Goal: Task Accomplishment & Management: Use online tool/utility

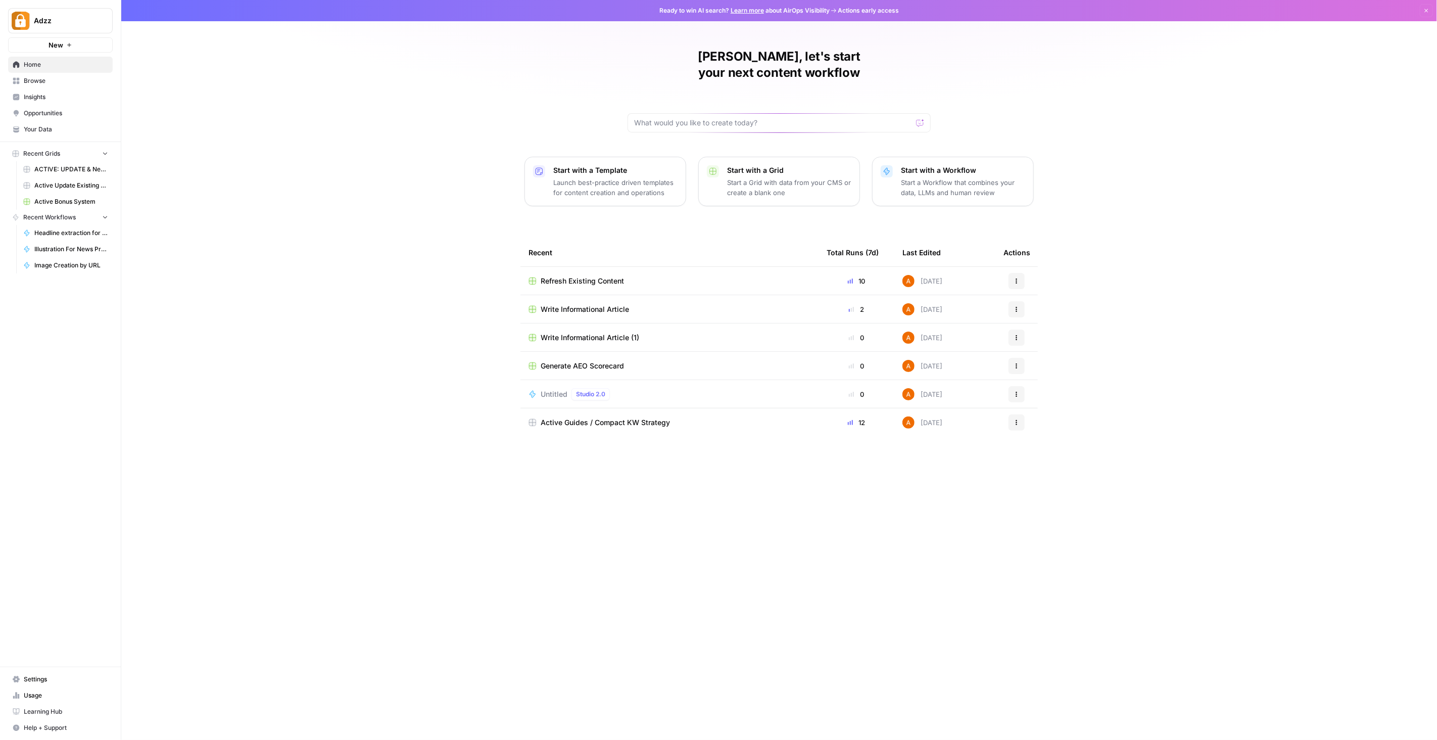
click at [34, 78] on span "Browse" at bounding box center [66, 80] width 84 height 9
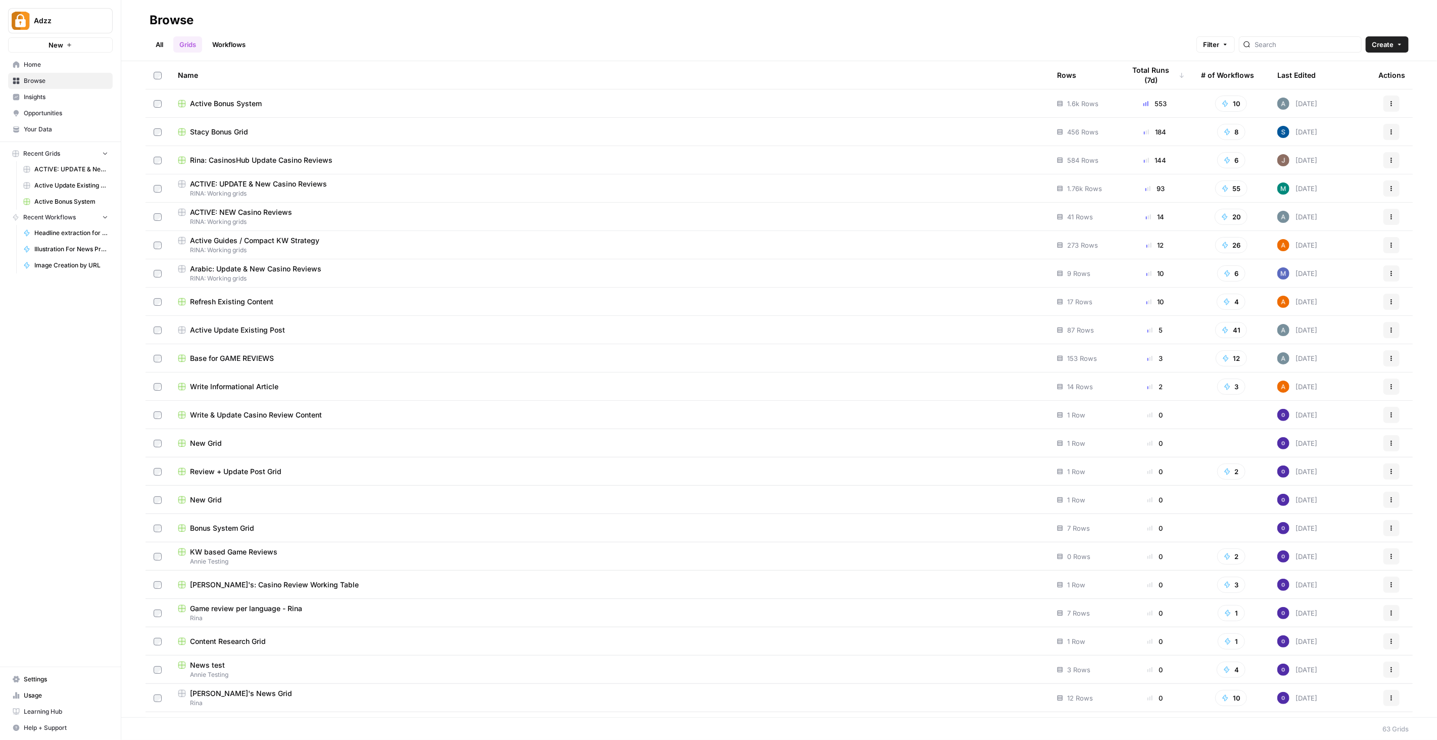
click at [264, 99] on div "Active Bonus System" at bounding box center [609, 104] width 863 height 10
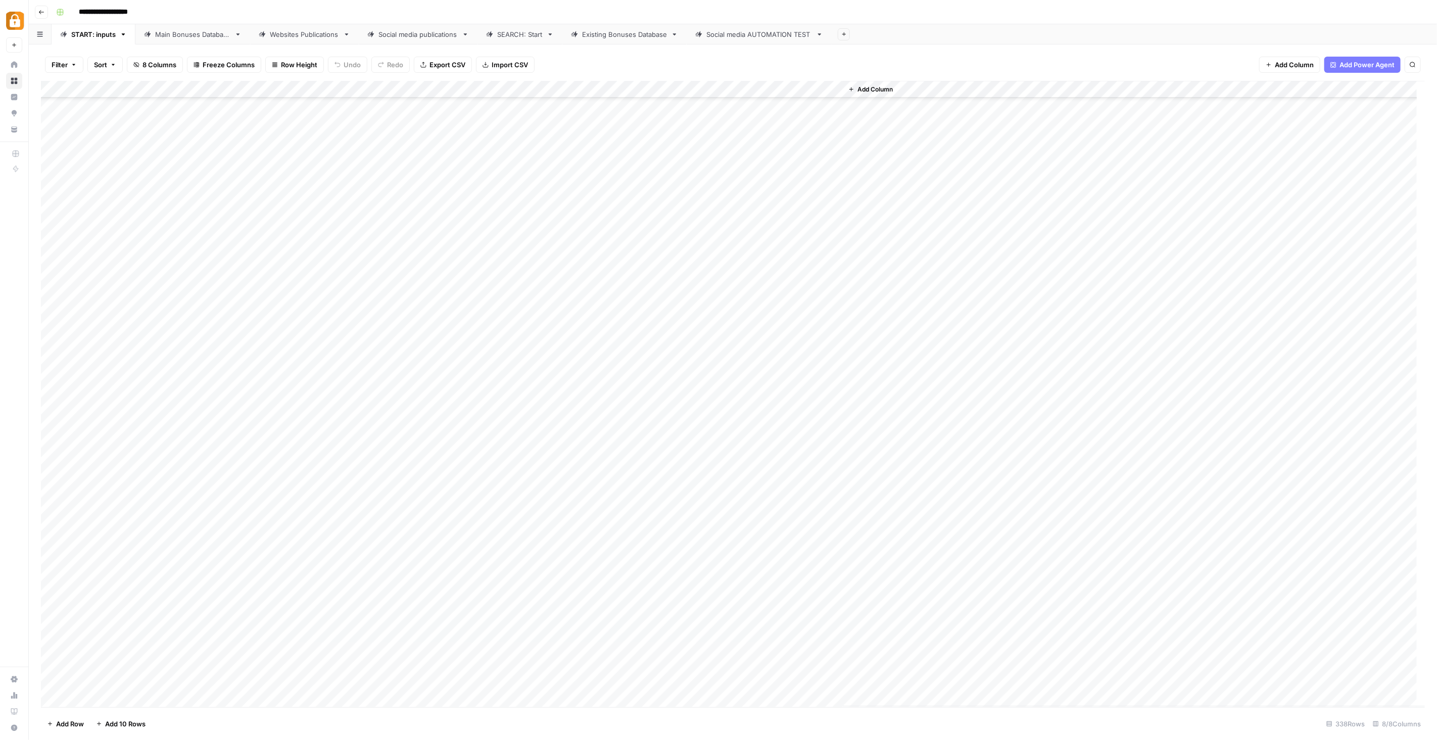
scroll to position [5212, 0]
click at [194, 632] on div "Add Column" at bounding box center [733, 394] width 1384 height 626
click at [194, 632] on input "text" at bounding box center [223, 633] width 88 height 9
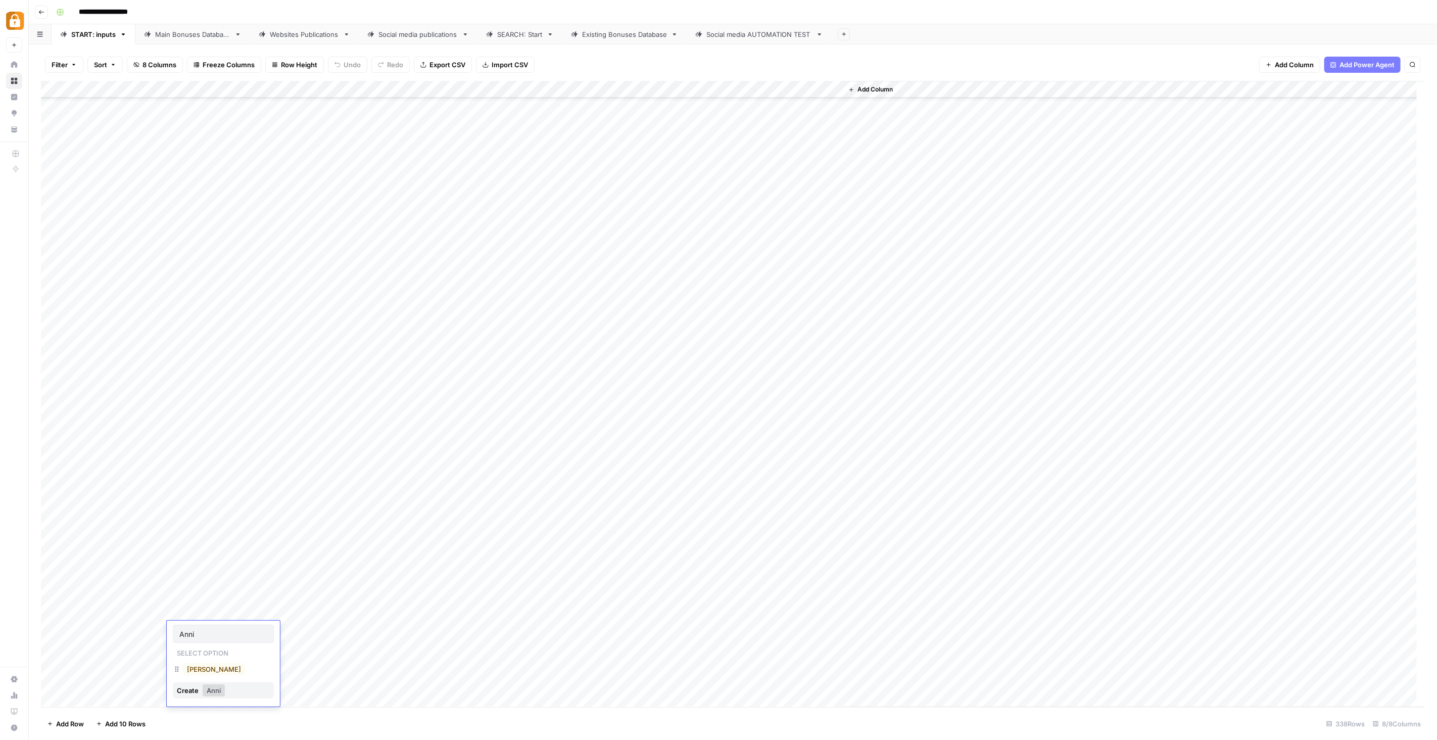
type input "Annie"
click at [192, 668] on button "Annie" at bounding box center [214, 669] width 62 height 12
click at [534, 36] on div "SEARCH: Start" at bounding box center [519, 34] width 45 height 10
click at [194, 162] on div "Add Column" at bounding box center [733, 192] width 1384 height 222
click at [204, 162] on div "Add Column" at bounding box center [733, 192] width 1384 height 222
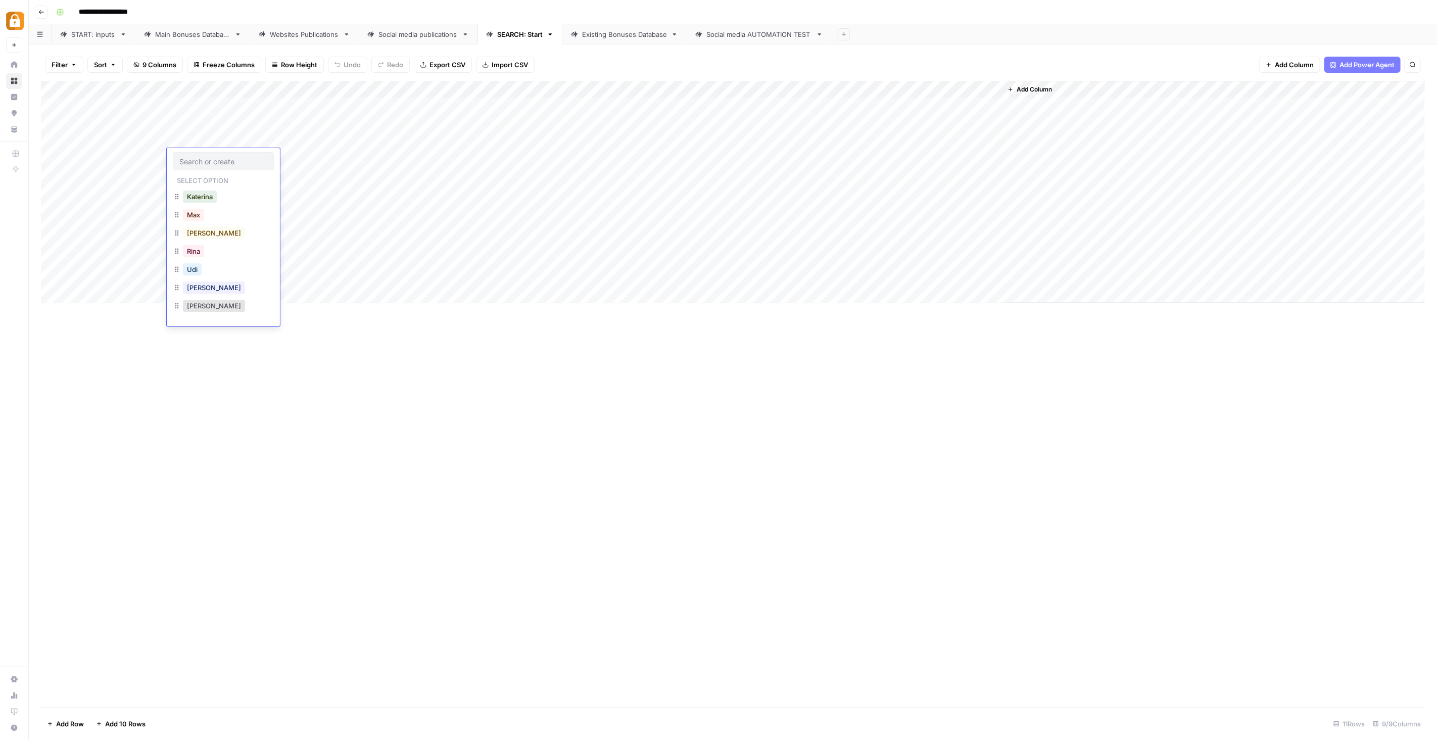
click at [204, 162] on input "text" at bounding box center [223, 161] width 88 height 9
type input "Annie"
click at [194, 196] on button "Annie" at bounding box center [214, 196] width 62 height 12
click at [402, 158] on div "Add Column" at bounding box center [733, 192] width 1384 height 222
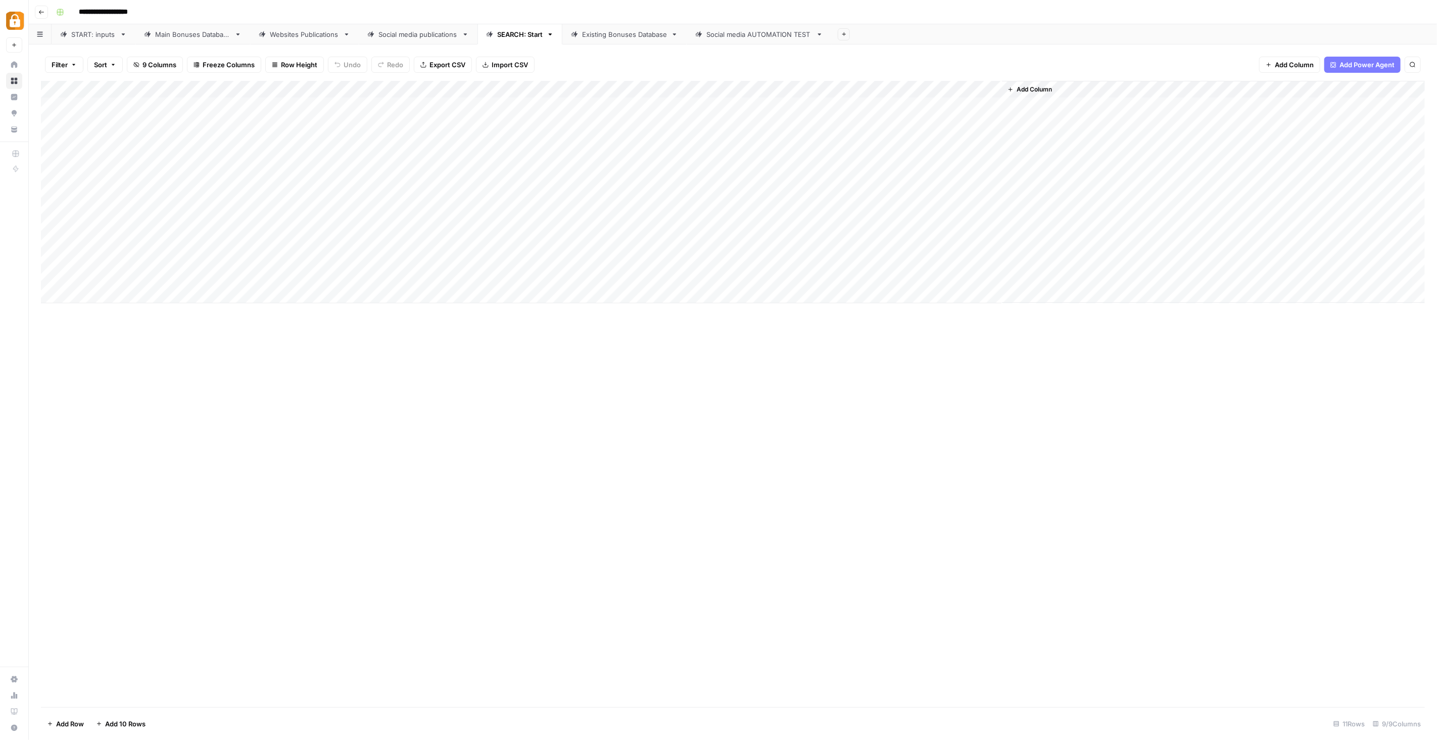
click at [402, 158] on div "Add Column" at bounding box center [733, 192] width 1384 height 222
type textarea "**********"
click at [556, 154] on div "Add Column" at bounding box center [733, 192] width 1384 height 222
click at [342, 155] on div "Add Column" at bounding box center [733, 192] width 1384 height 222
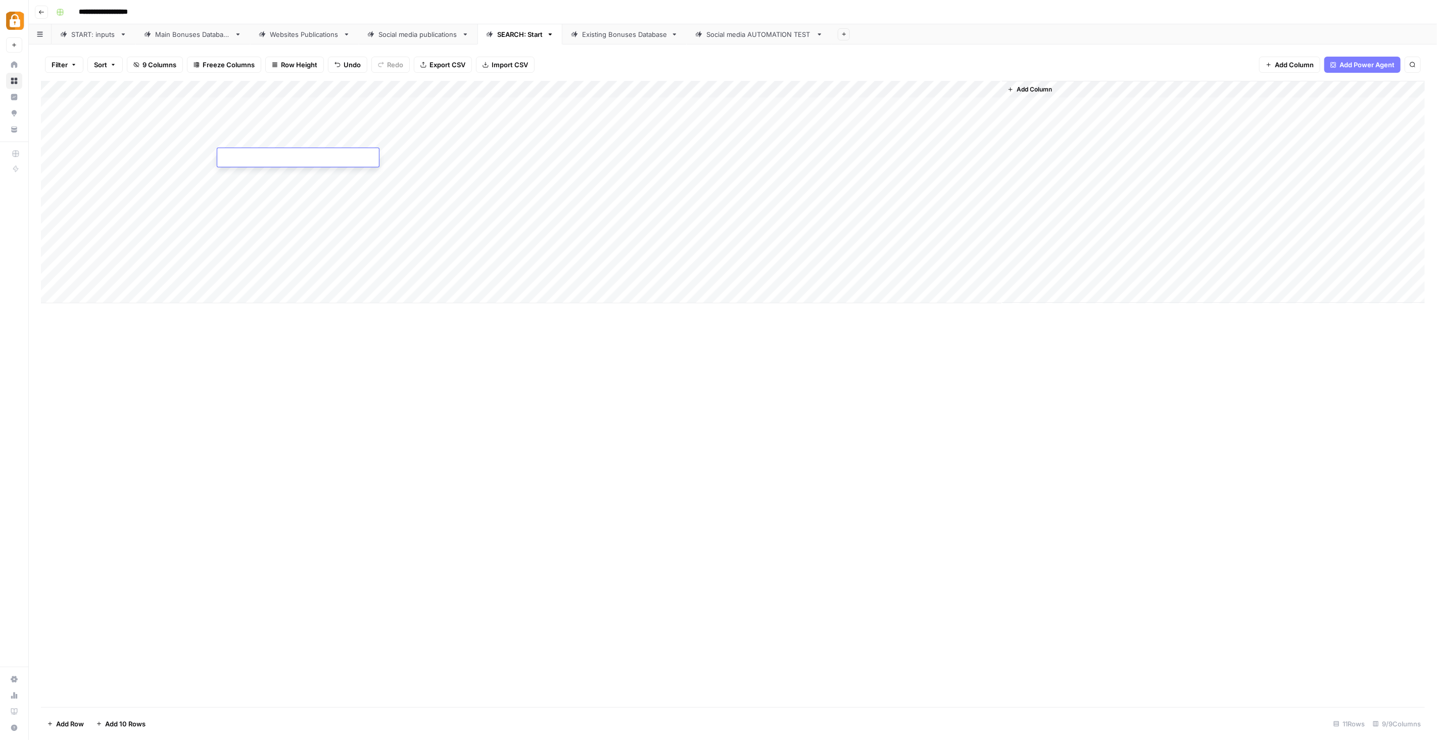
click at [417, 154] on div "Add Column" at bounding box center [733, 192] width 1384 height 222
click at [278, 153] on div "Add Column" at bounding box center [733, 192] width 1384 height 222
click at [278, 153] on textarea at bounding box center [298, 158] width 162 height 14
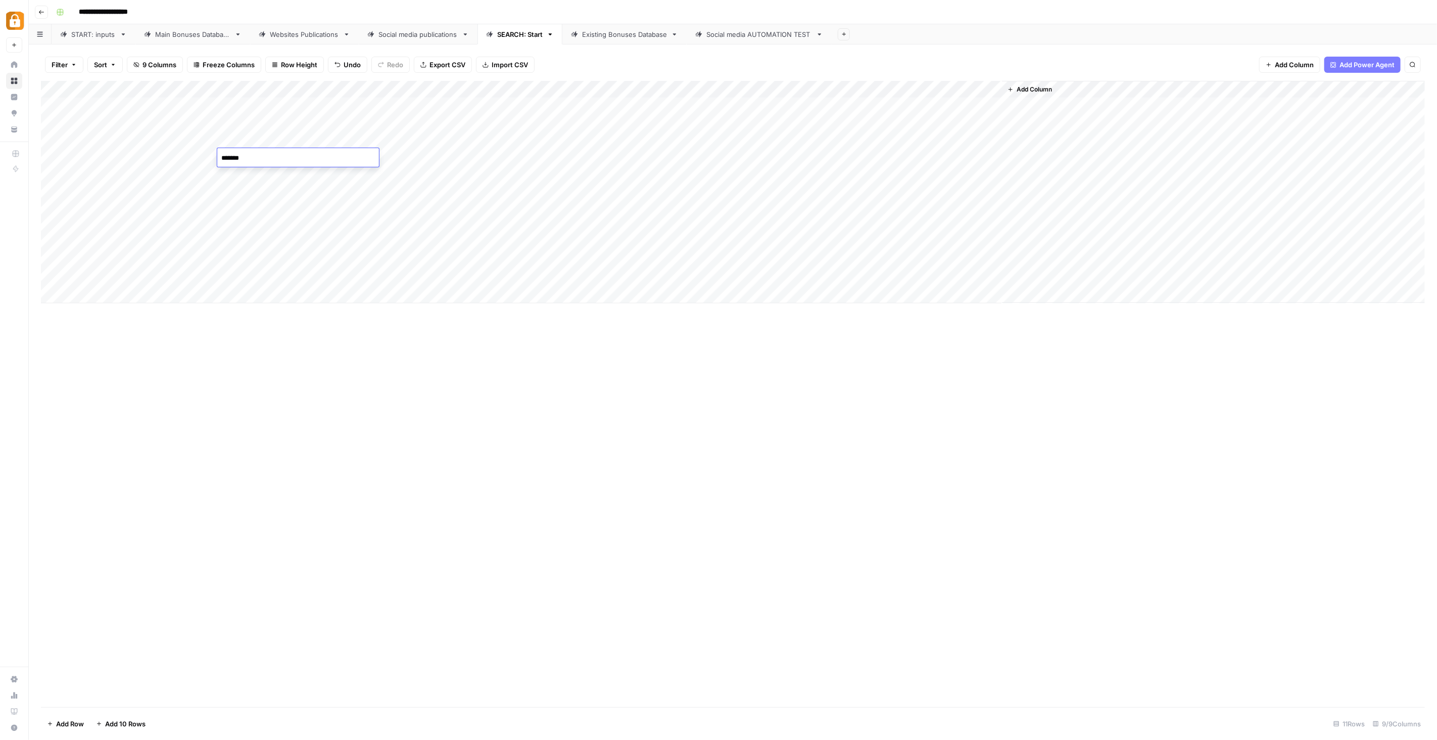
type textarea "********"
click at [567, 102] on div "Add Column" at bounding box center [733, 192] width 1384 height 222
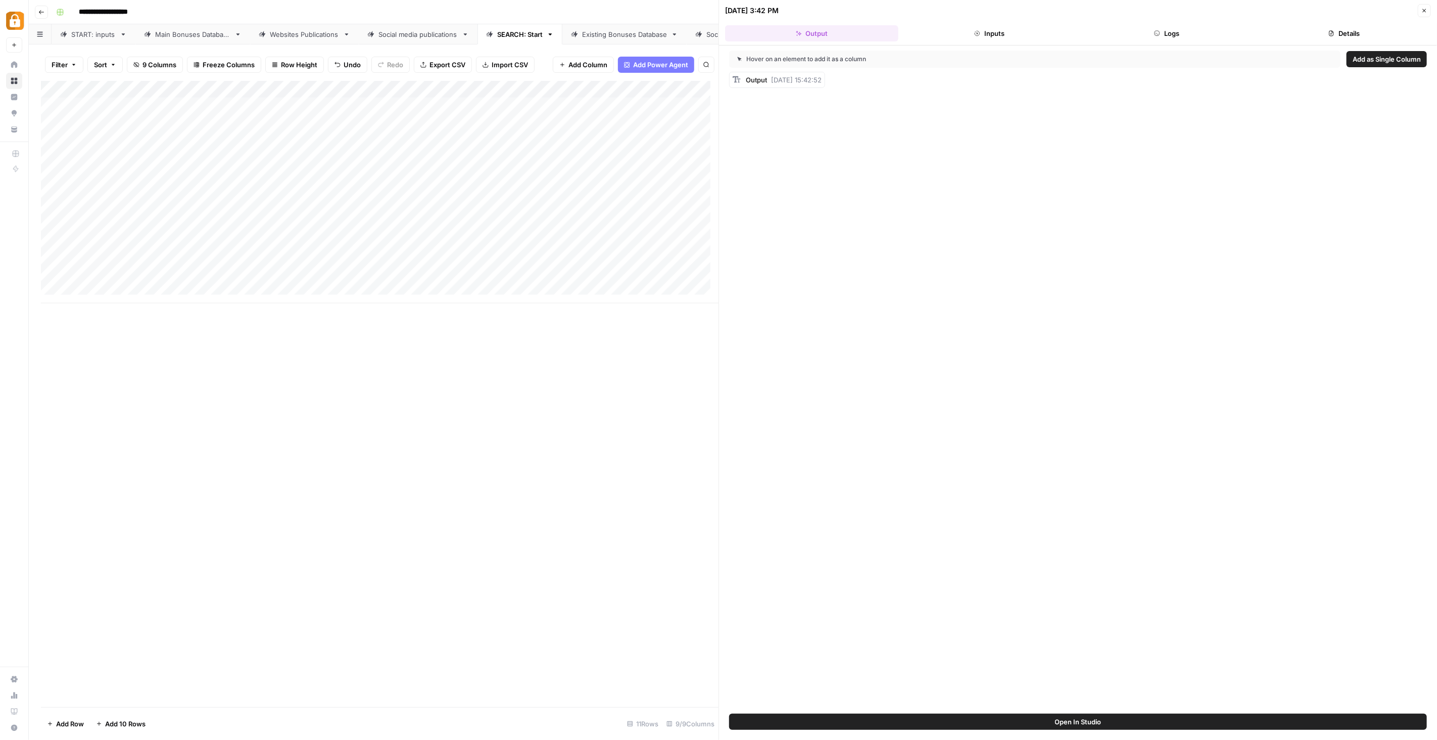
click at [1171, 30] on button "Logs" at bounding box center [1166, 33] width 173 height 16
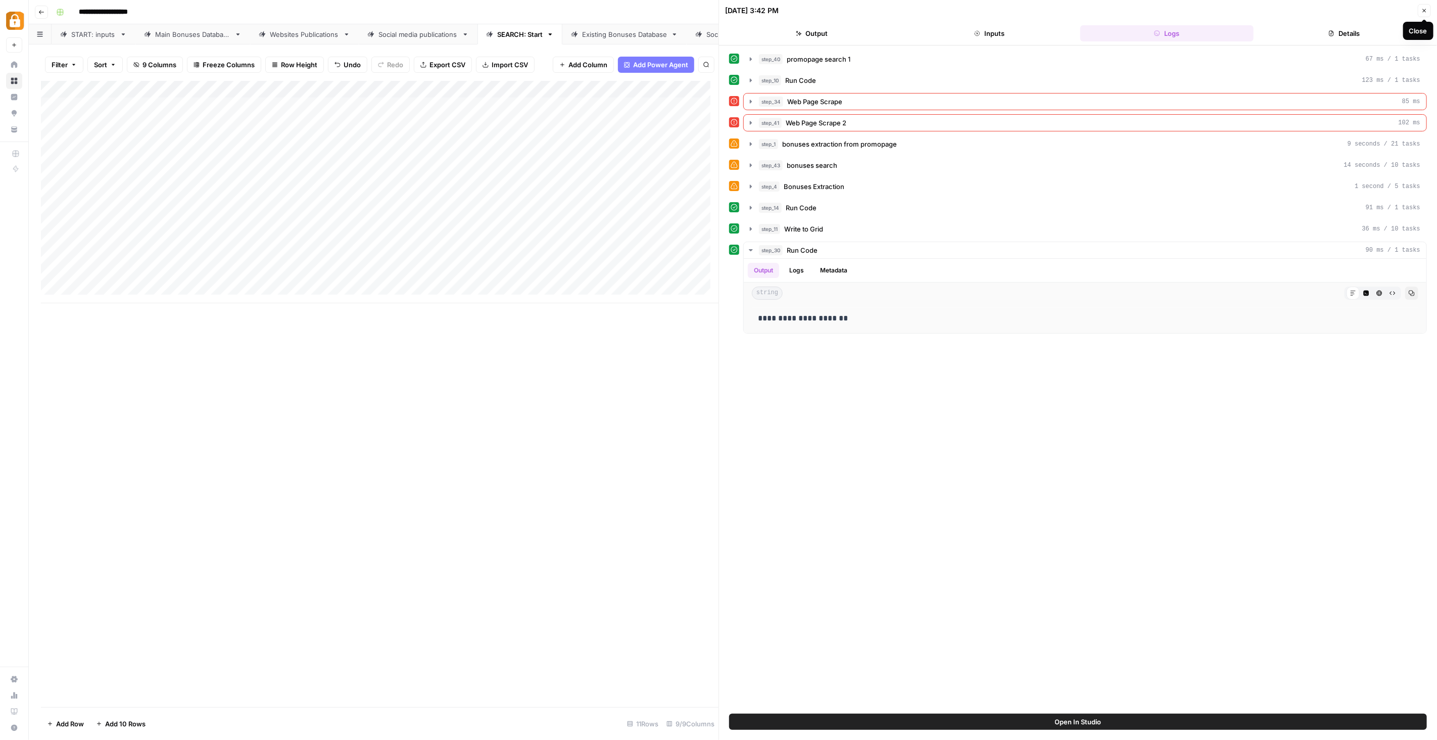
click at [1428, 10] on button "Close" at bounding box center [1424, 10] width 13 height 13
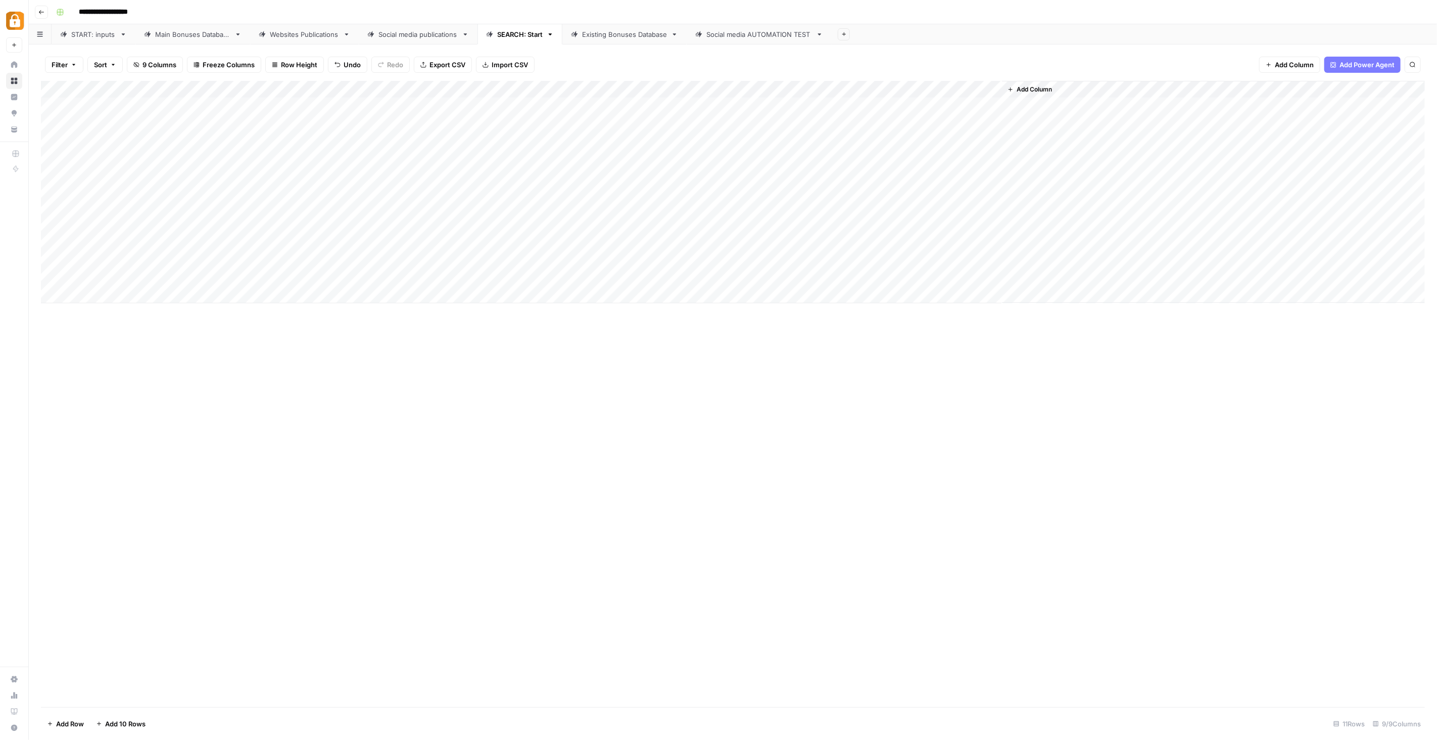
click at [631, 34] on div "Existing Bonuses Database" at bounding box center [624, 34] width 85 height 10
click at [543, 34] on div "SEARCH: Start" at bounding box center [519, 34] width 45 height 10
click at [619, 32] on div "Existing Bonuses Database" at bounding box center [624, 34] width 85 height 10
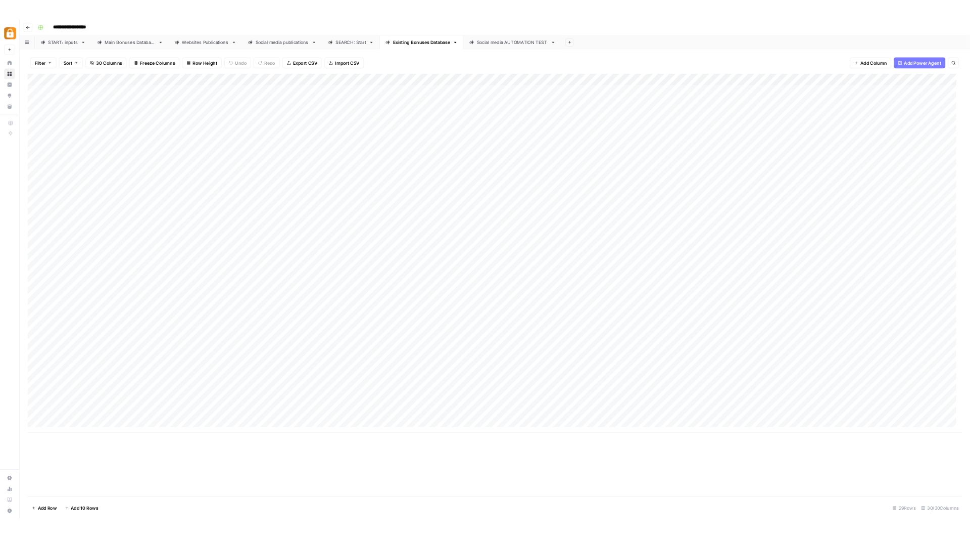
scroll to position [8, 0]
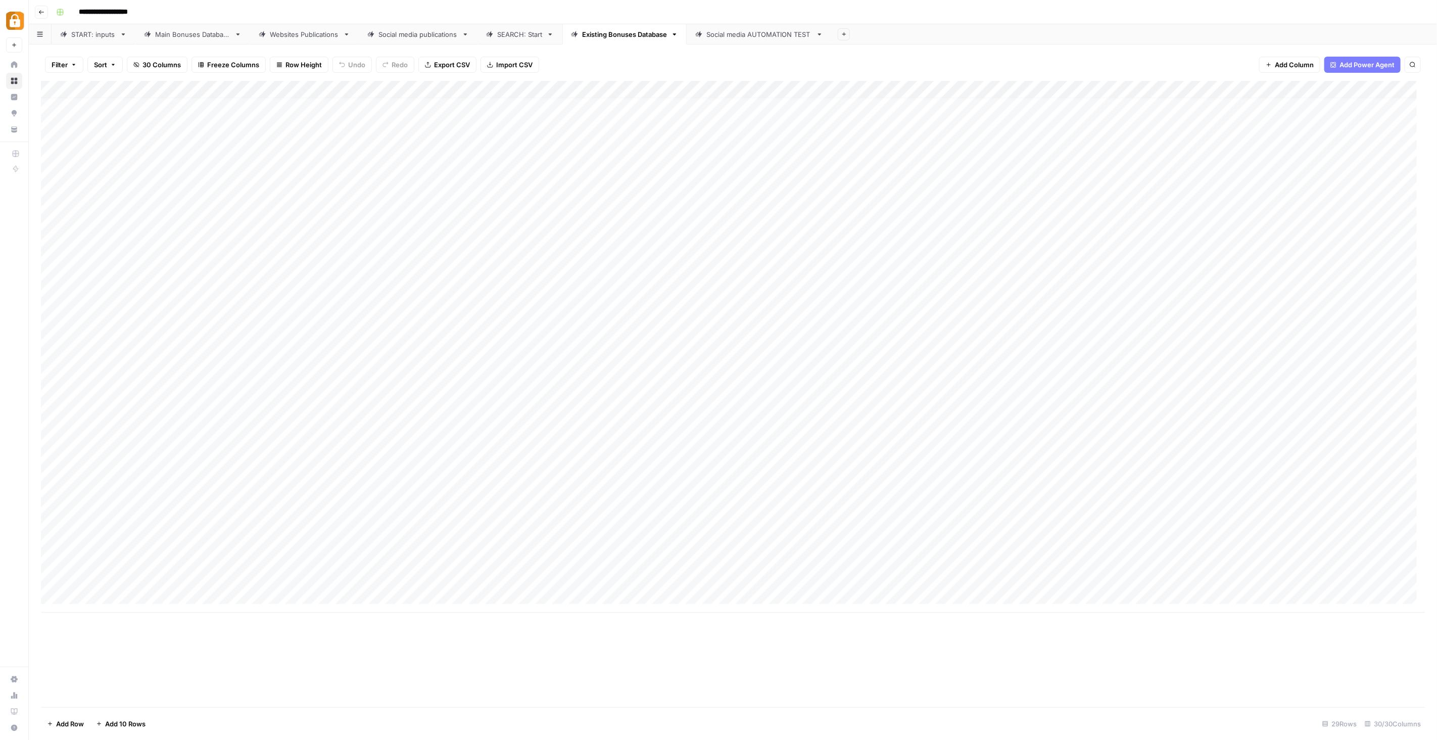
click at [747, 578] on div "Add Column" at bounding box center [733, 346] width 1384 height 531
click at [642, 574] on div "Add Column" at bounding box center [733, 346] width 1384 height 531
click at [967, 576] on div "Add Column" at bounding box center [733, 346] width 1384 height 531
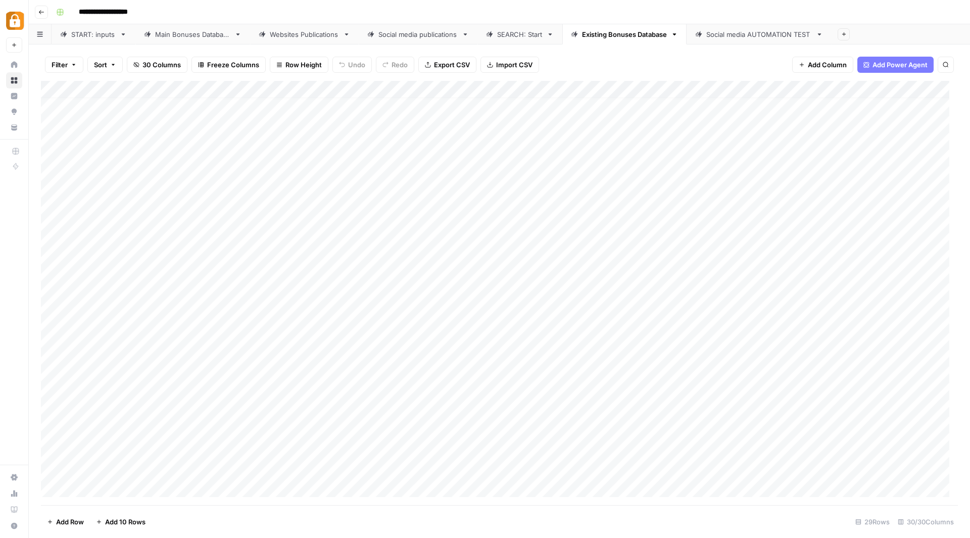
click at [515, 33] on div "SEARCH: Start" at bounding box center [519, 34] width 45 height 10
click at [102, 35] on div "START: inputs" at bounding box center [93, 34] width 44 height 10
click at [200, 35] on div "Main Bonuses Database" at bounding box center [192, 34] width 75 height 10
click at [510, 61] on span "Import CSV" at bounding box center [513, 65] width 36 height 10
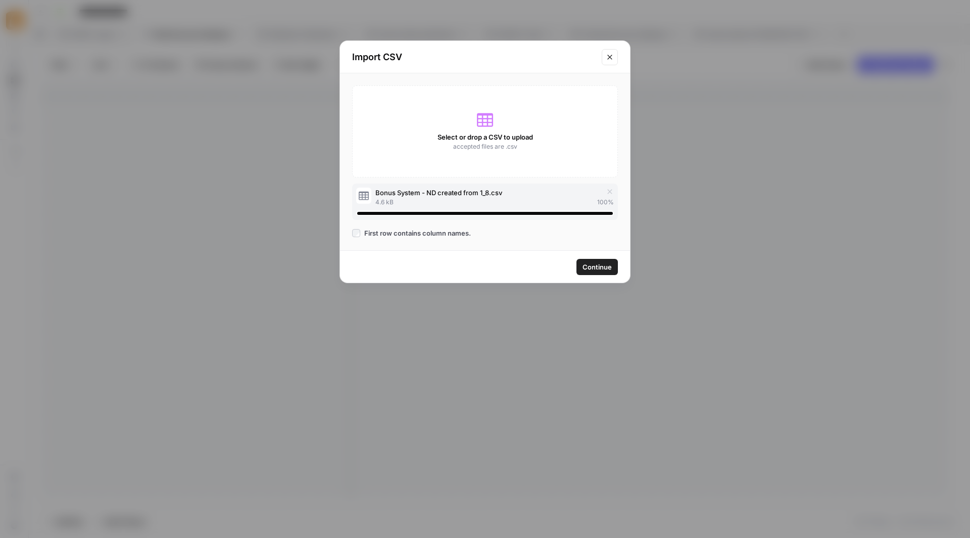
click at [592, 263] on span "Continue" at bounding box center [596, 267] width 29 height 10
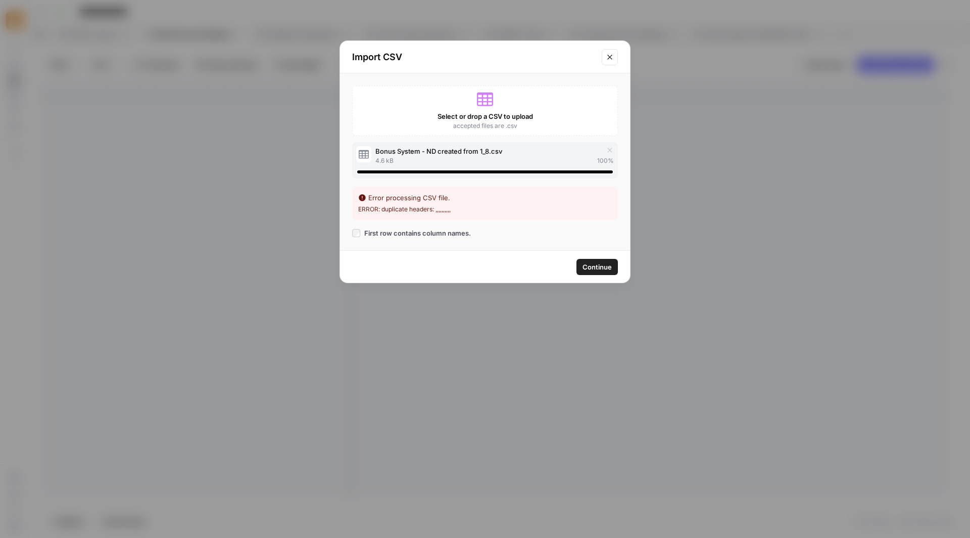
click at [461, 207] on li "ERROR: duplicate headers: ,,,,,,,,,," at bounding box center [485, 209] width 254 height 9
click at [609, 58] on icon "Close modal" at bounding box center [610, 57] width 8 height 8
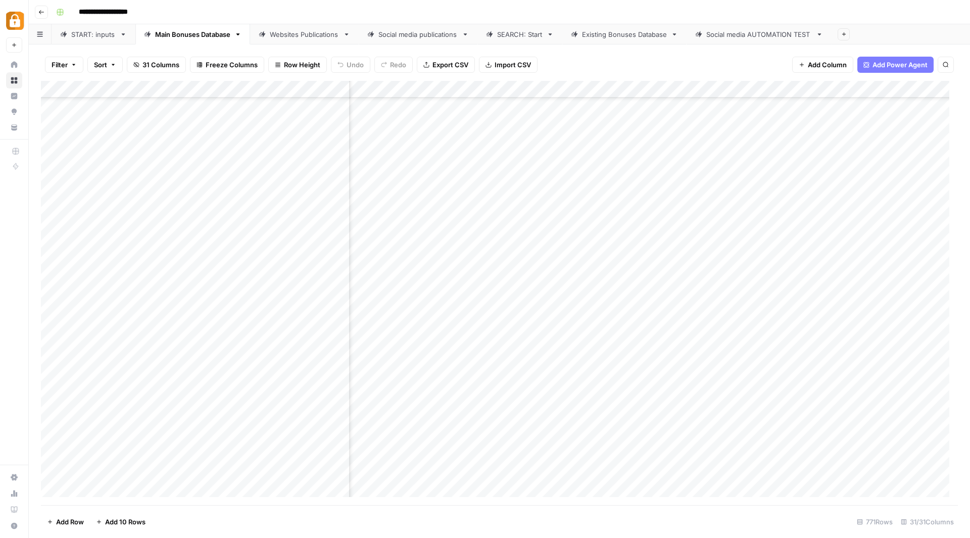
click at [885, 23] on header "**********" at bounding box center [499, 12] width 941 height 24
click at [499, 64] on span "Import CSV" at bounding box center [513, 65] width 36 height 10
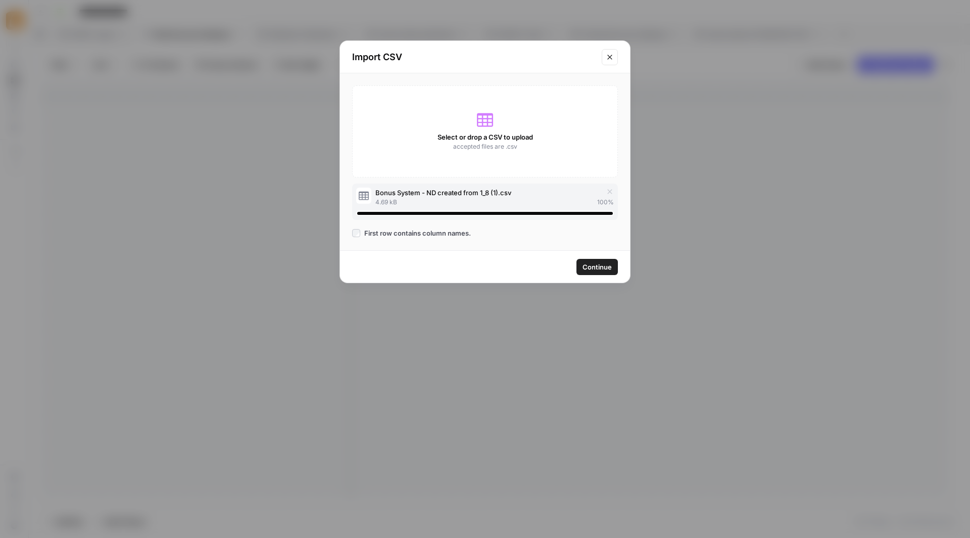
click at [591, 263] on span "Continue" at bounding box center [596, 267] width 29 height 10
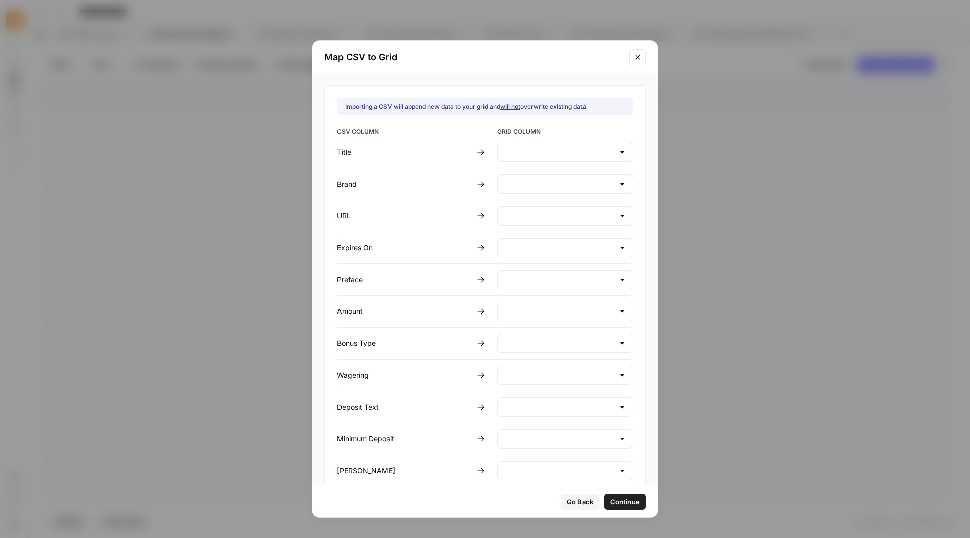
type input "Create new column"
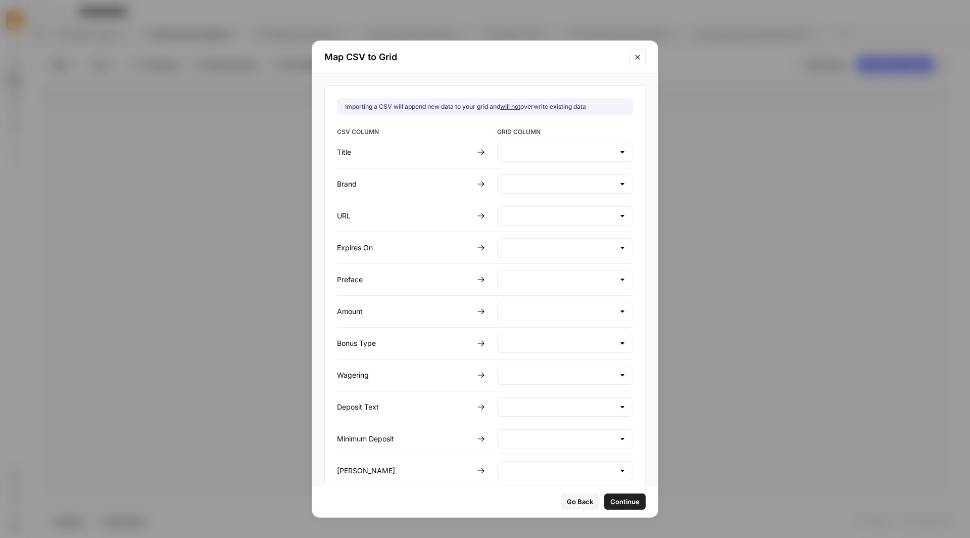
type input "Create new column"
type input "bonus_type"
type input "Create new column"
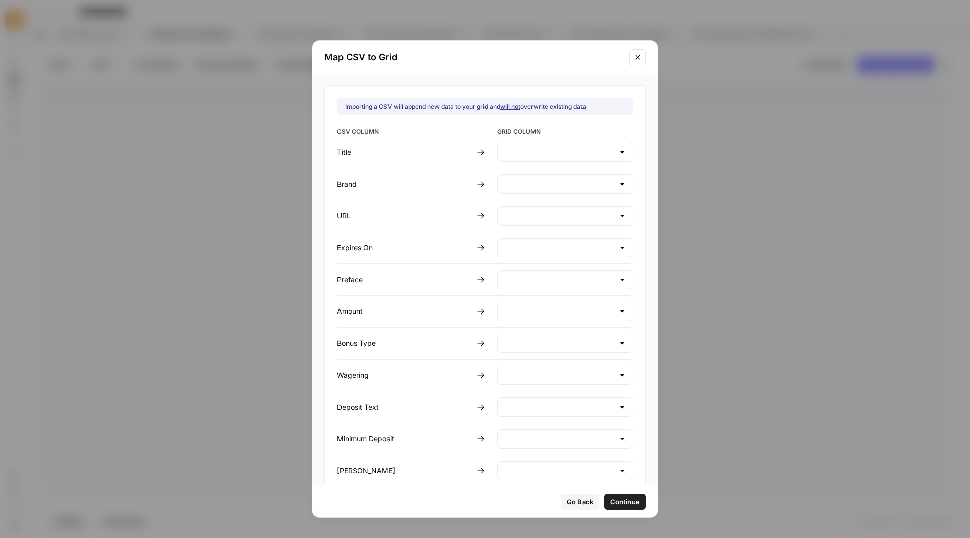
type input "max_cashout"
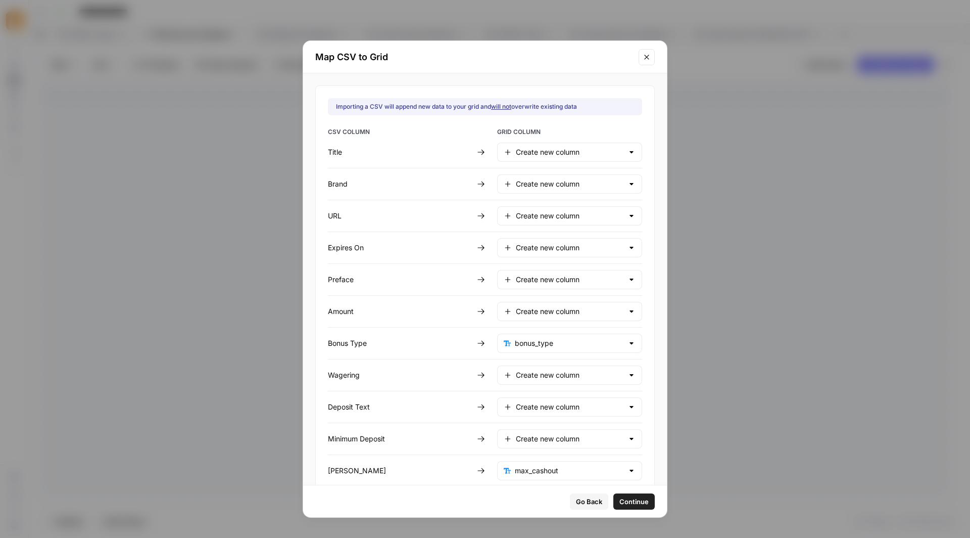
click at [568, 145] on div "Create new column" at bounding box center [569, 151] width 145 height 19
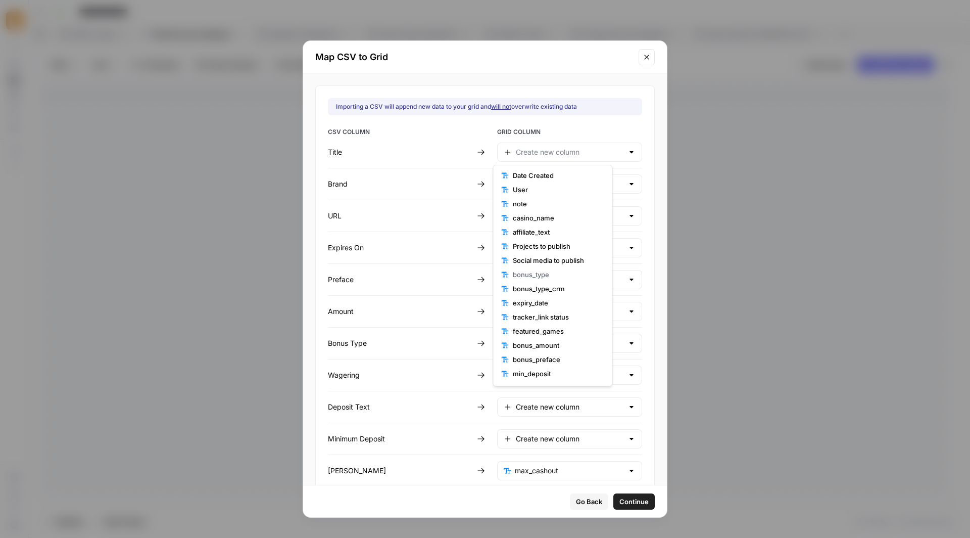
scroll to position [0, 0]
click at [545, 231] on span "affiliate_text" at bounding box center [556, 233] width 87 height 10
type input "affiliate_text"
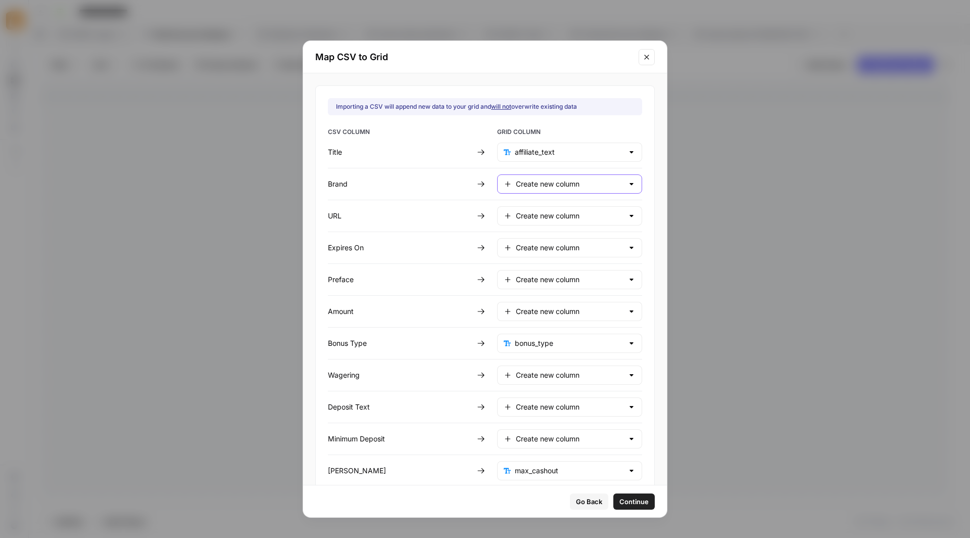
click at [551, 182] on input "Create new column" at bounding box center [570, 184] width 108 height 10
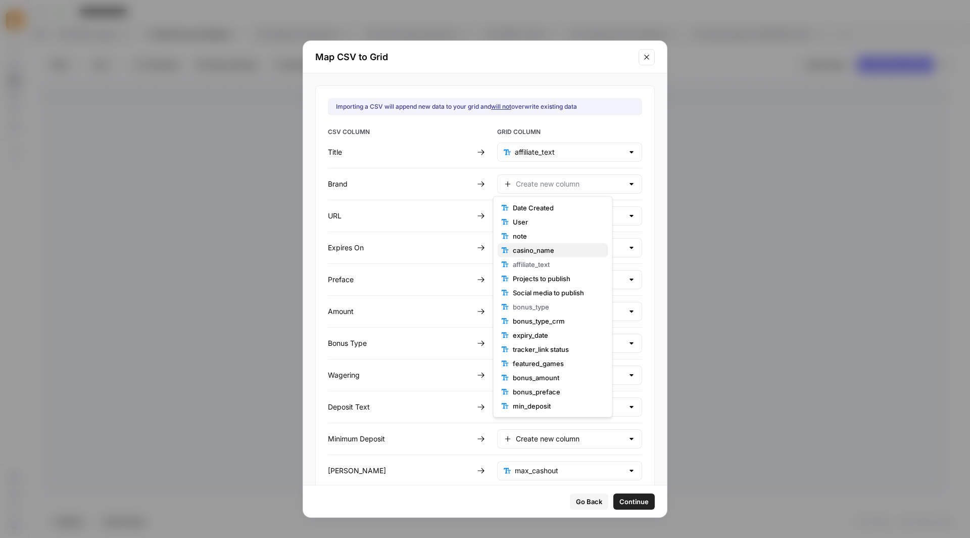
click at [542, 247] on span "casino_name" at bounding box center [556, 250] width 87 height 10
type input "casino_name"
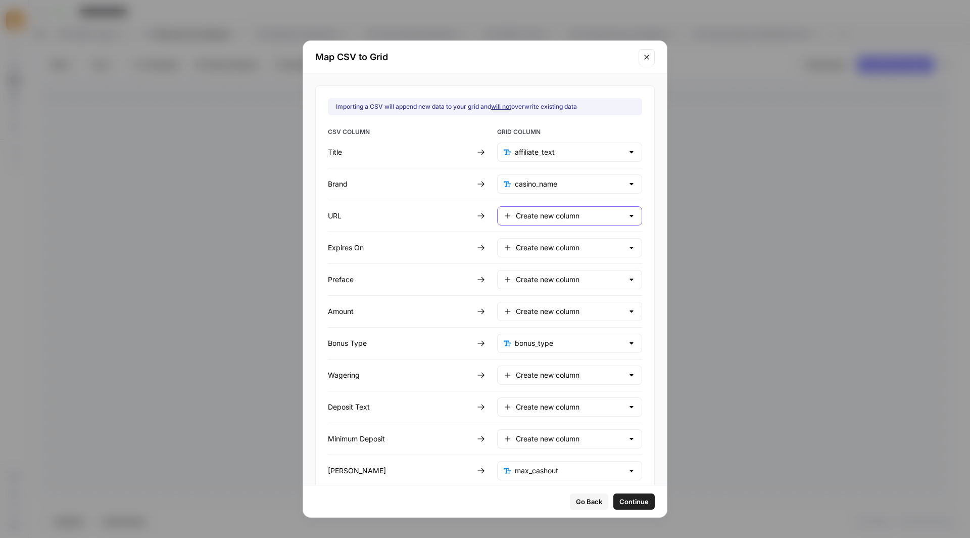
click at [538, 215] on input "Create new column" at bounding box center [570, 216] width 108 height 10
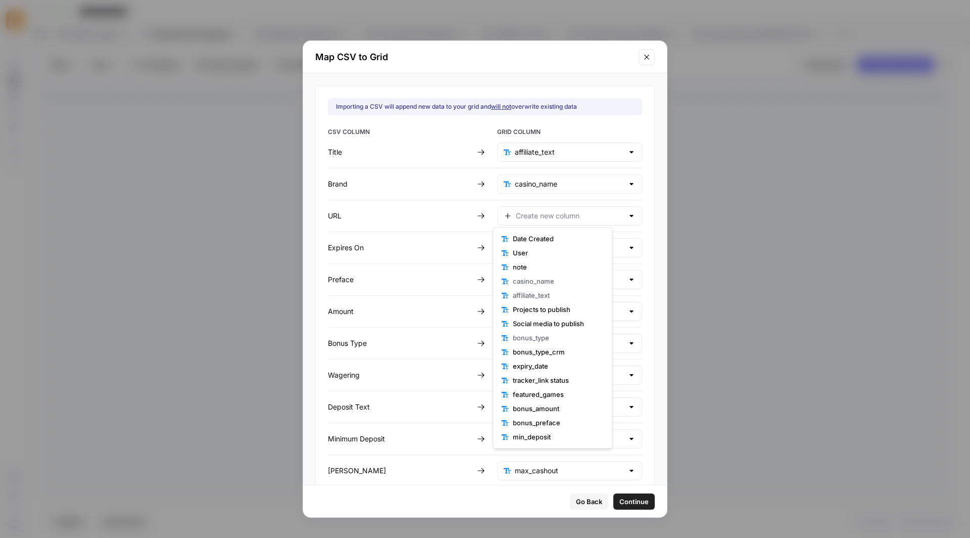
click at [457, 275] on div "Preface" at bounding box center [400, 279] width 145 height 10
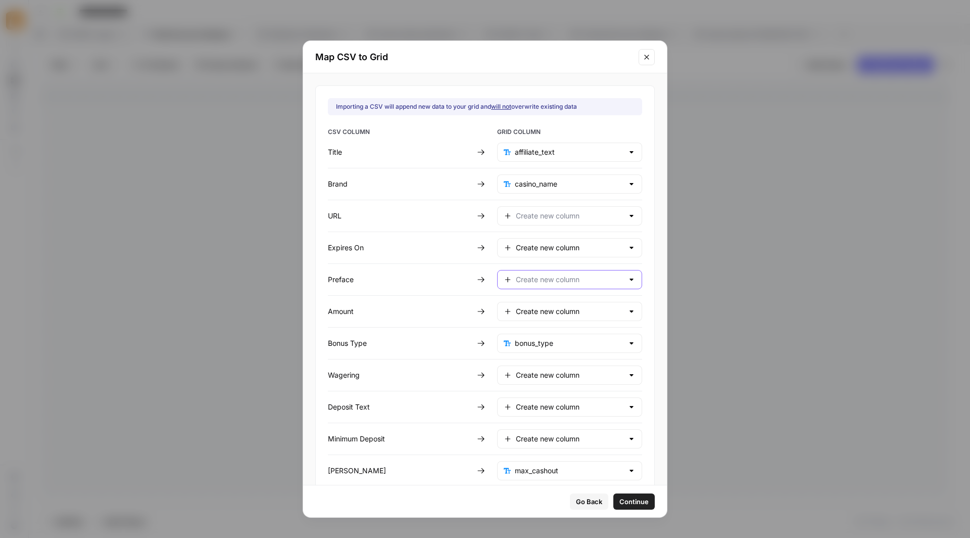
click at [586, 278] on input "text" at bounding box center [570, 279] width 108 height 10
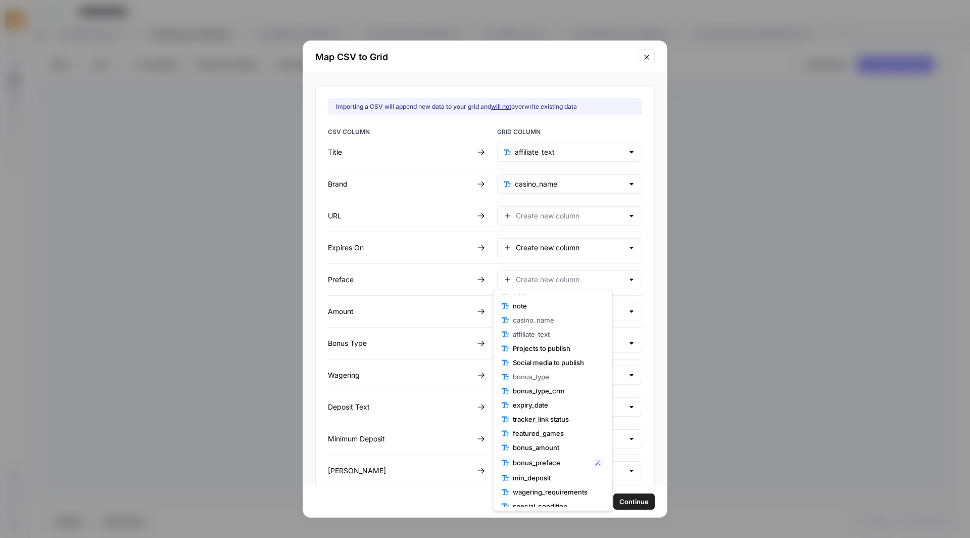
scroll to position [34, 0]
click at [544, 451] on span "bonus_preface" at bounding box center [550, 452] width 75 height 10
type input "bonus_preface"
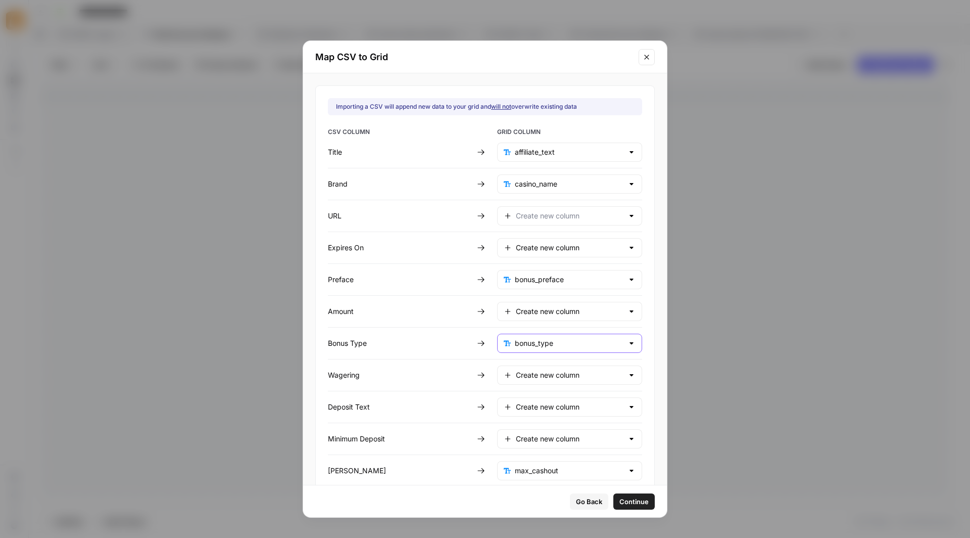
click at [567, 338] on input "bonus_type" at bounding box center [569, 343] width 109 height 10
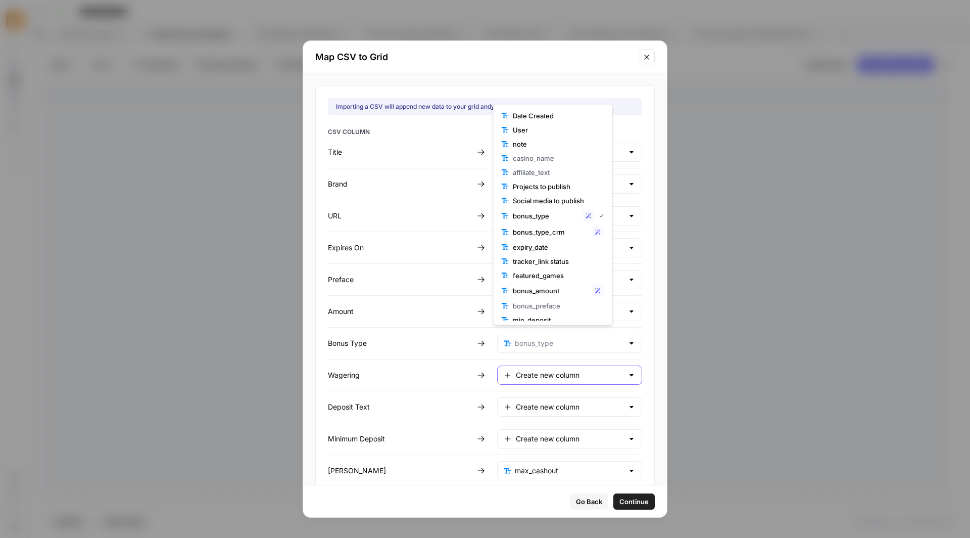
click at [556, 370] on input "Create new column" at bounding box center [570, 375] width 108 height 10
type input "bonus_type"
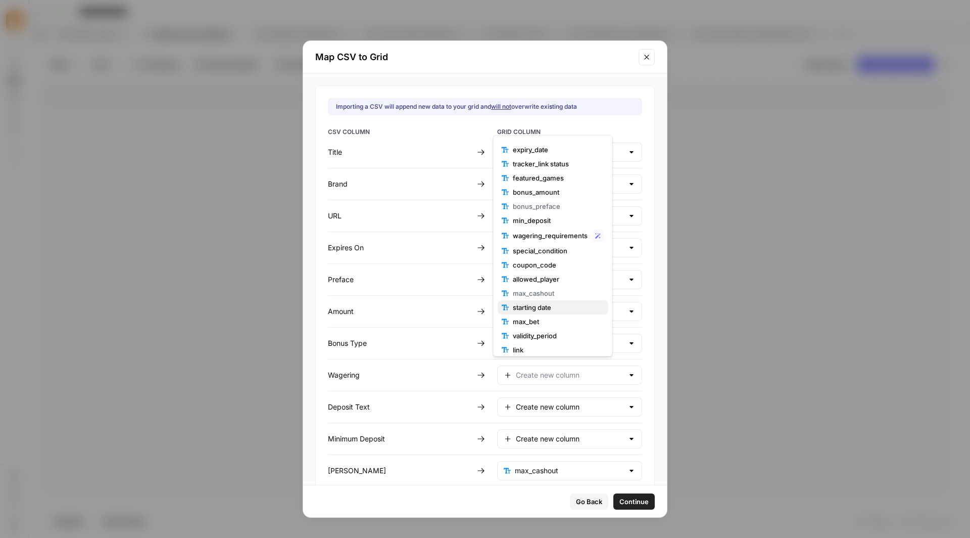
scroll to position [125, 0]
click at [561, 235] on span "wagering_requirements" at bounding box center [550, 235] width 75 height 10
type input "wagering_requirements"
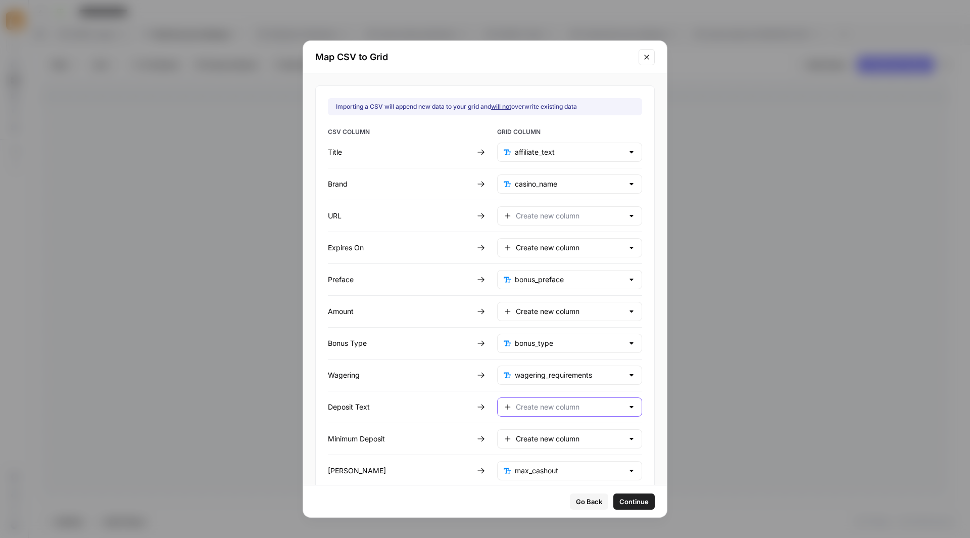
click at [545, 405] on input "text" at bounding box center [570, 407] width 108 height 10
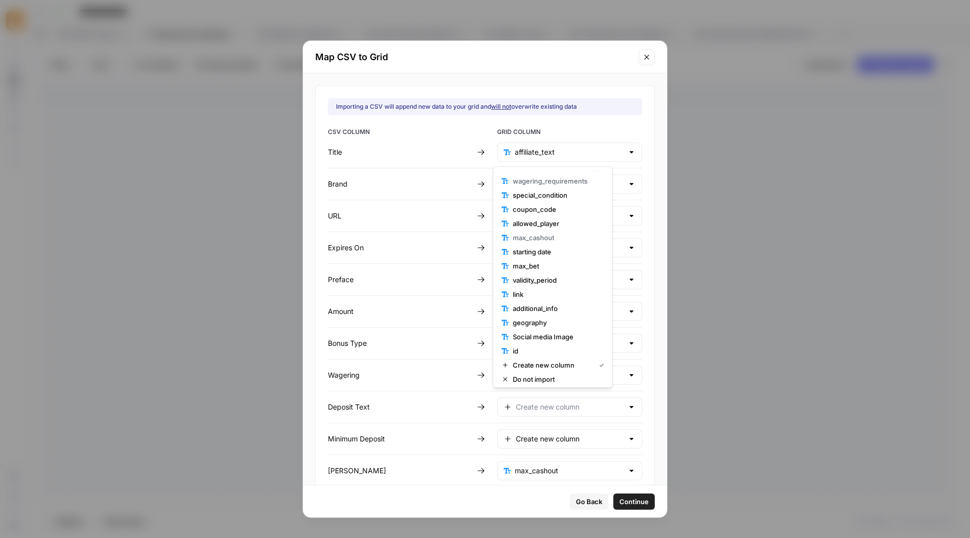
scroll to position [214, 0]
click at [533, 429] on div "Create new column" at bounding box center [569, 438] width 145 height 19
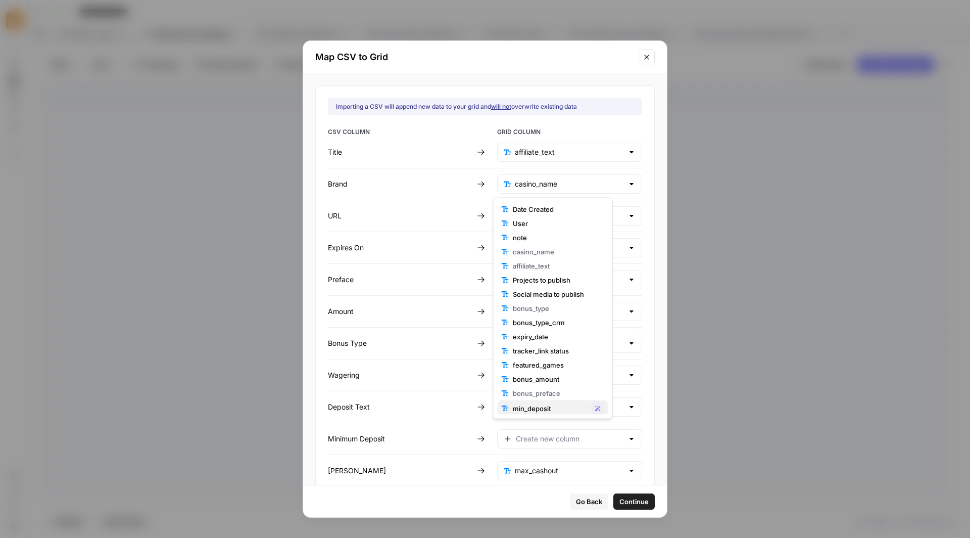
click at [545, 403] on span "min_deposit" at bounding box center [550, 408] width 75 height 10
type input "min_deposit"
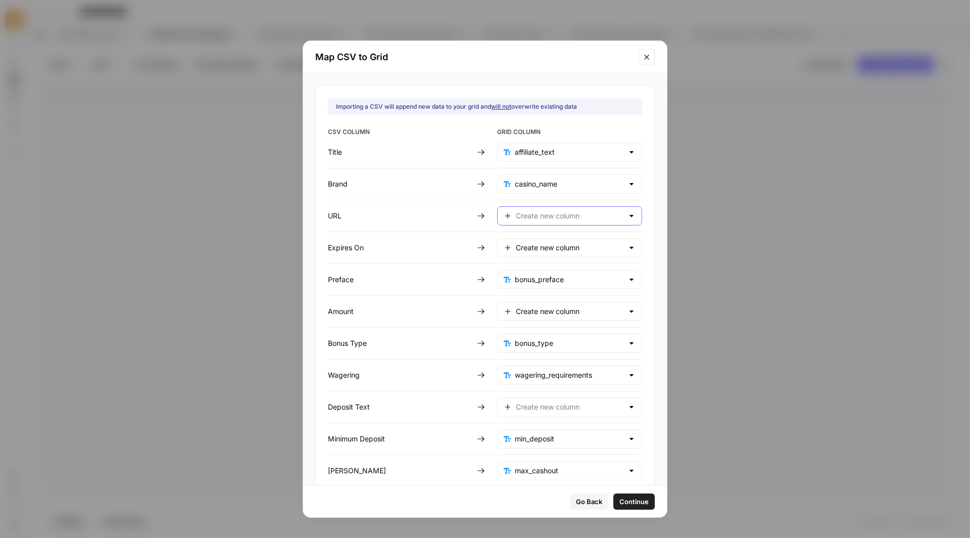
click at [554, 211] on input "text" at bounding box center [570, 216] width 108 height 10
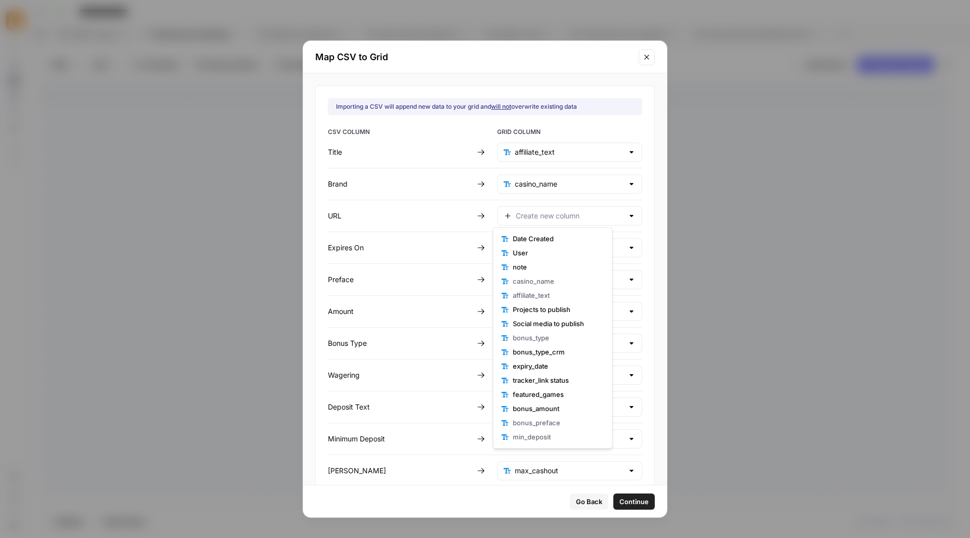
click at [582, 56] on h2 "Map CSV to Grid" at bounding box center [473, 57] width 317 height 14
type input "Create new column"
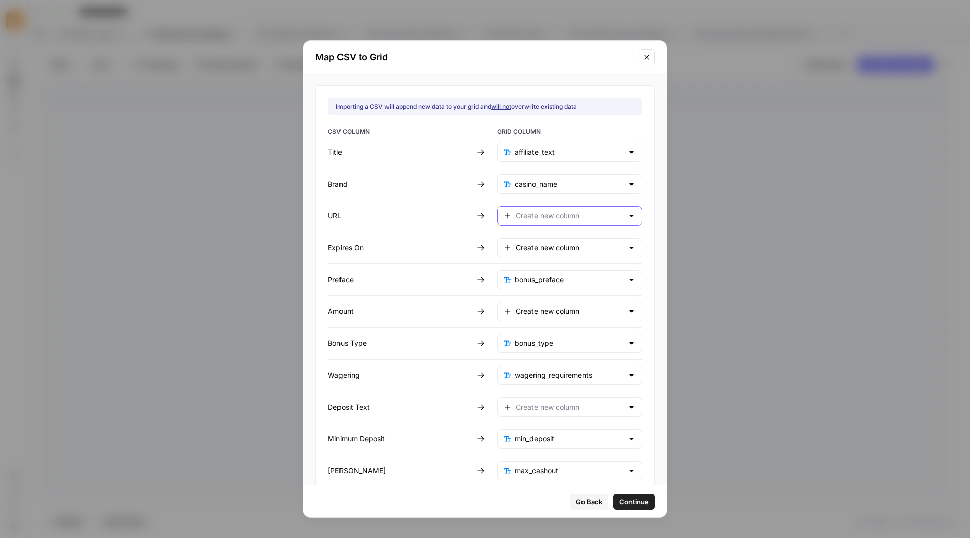
click at [560, 214] on input "text" at bounding box center [570, 216] width 108 height 10
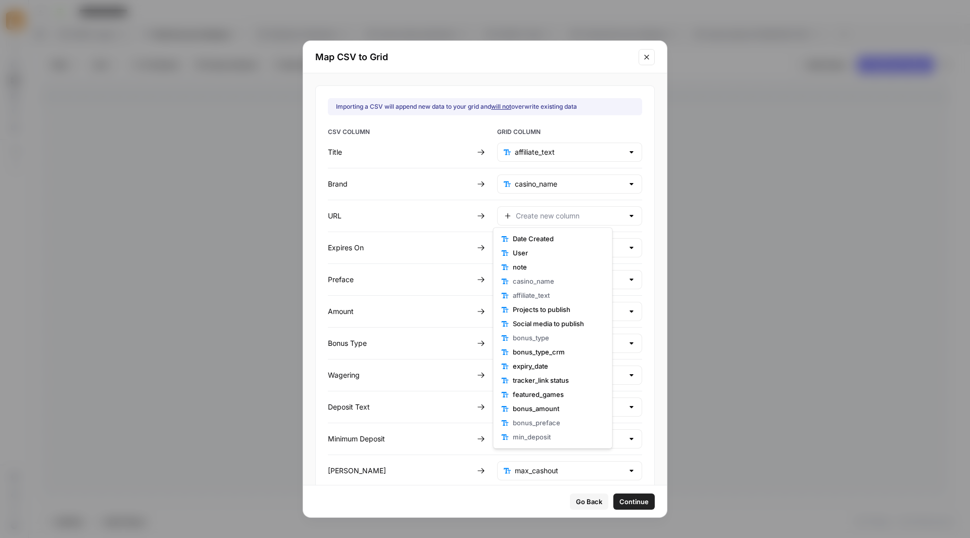
click at [619, 199] on div "Importing a CSV will append new data to your grid and will not overwrite existi…" at bounding box center [484, 287] width 339 height 405
type input "Create new column"
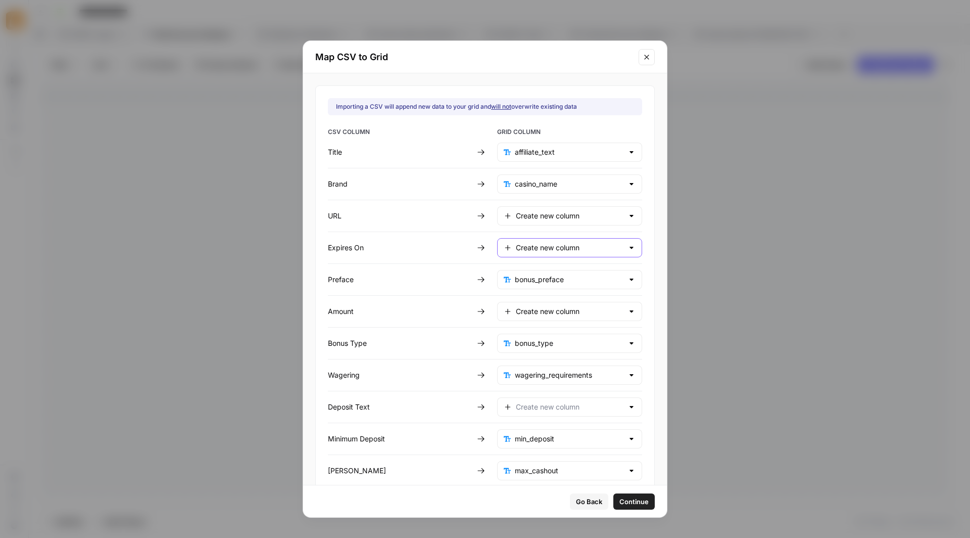
click at [578, 243] on input "Create new column" at bounding box center [570, 247] width 108 height 10
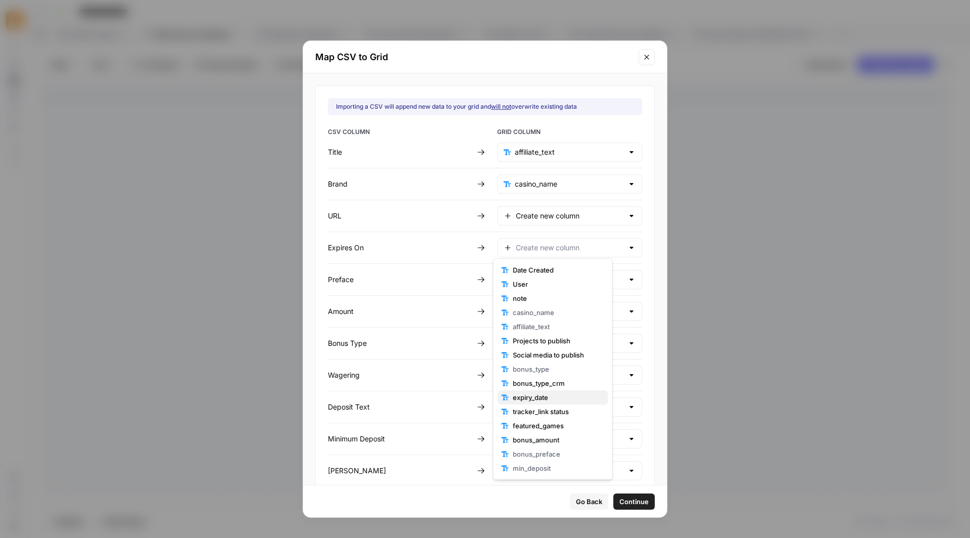
click at [543, 396] on span "expiry_date" at bounding box center [556, 397] width 87 height 10
type input "expiry_date"
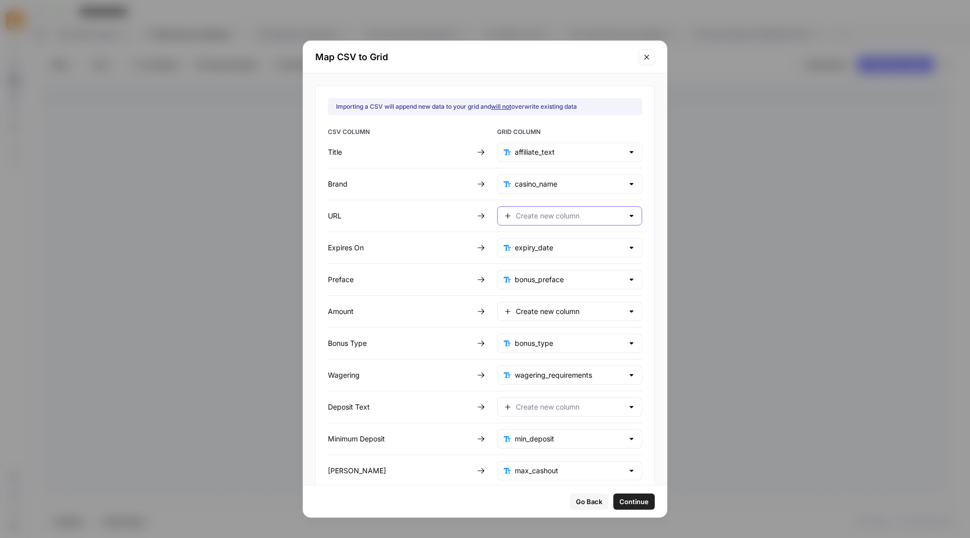
click at [569, 215] on input "text" at bounding box center [570, 216] width 108 height 10
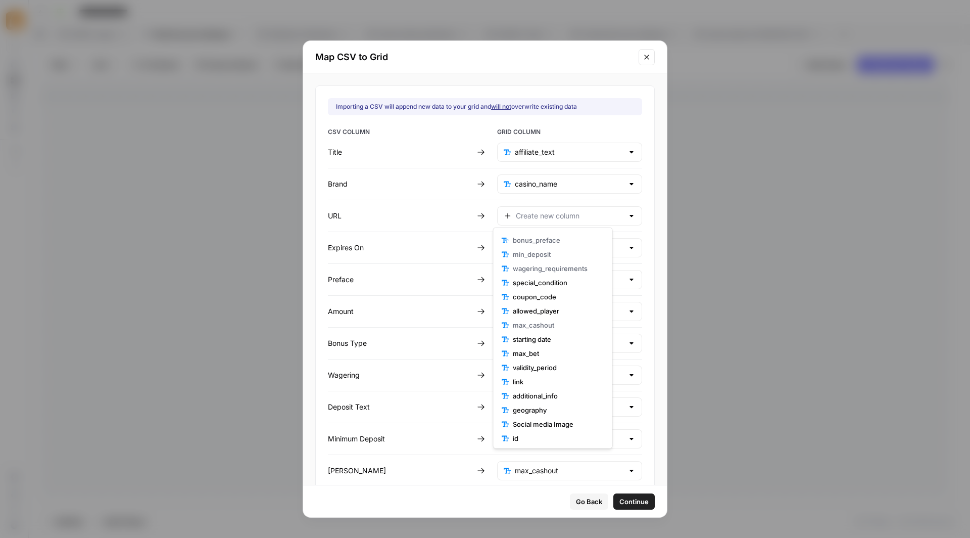
scroll to position [0, 0]
click at [536, 264] on span "note" at bounding box center [556, 267] width 87 height 10
type input "note"
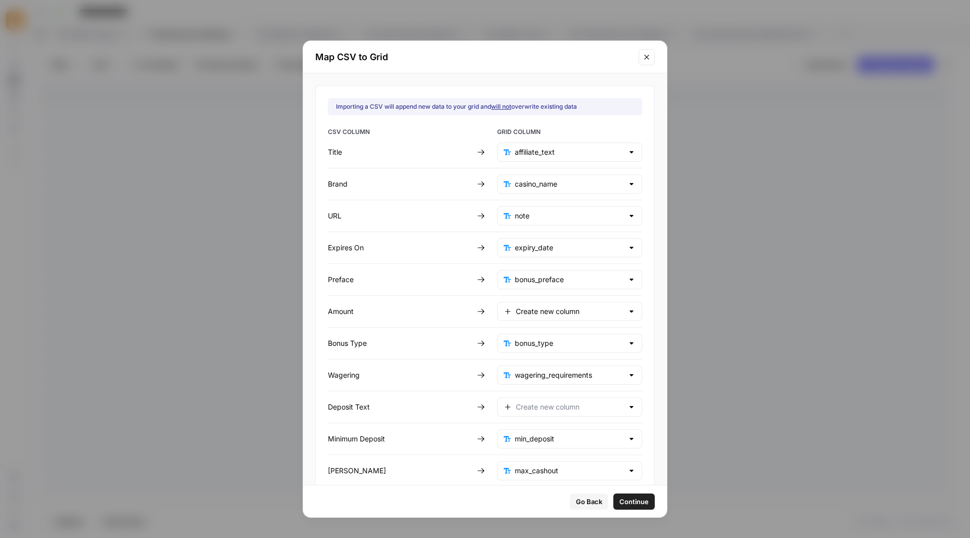
click at [619, 498] on span "Continue" at bounding box center [633, 501] width 29 height 10
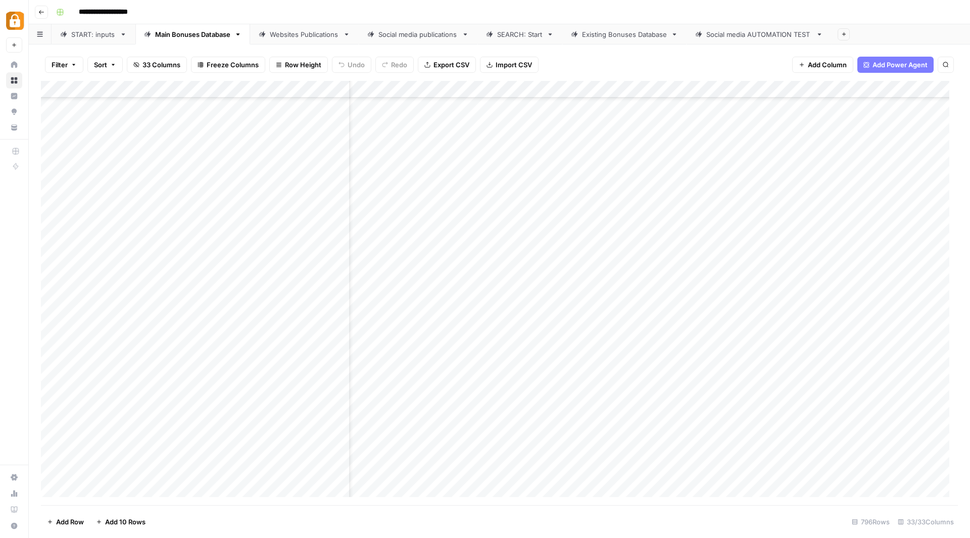
scroll to position [13289, 0]
click at [466, 353] on div "Add Column" at bounding box center [499, 293] width 917 height 424
click at [474, 331] on div "Add Column" at bounding box center [499, 293] width 917 height 424
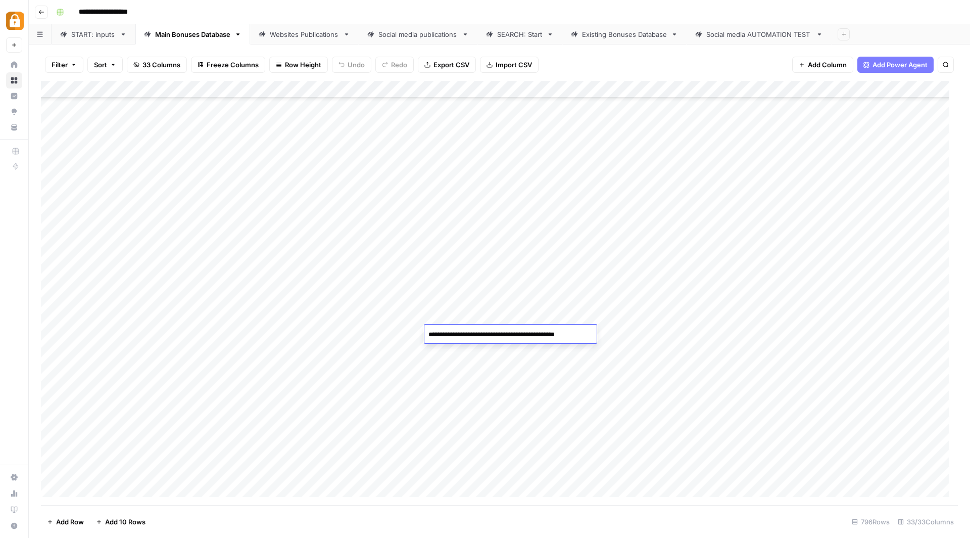
click at [494, 282] on div "Add Column" at bounding box center [499, 293] width 917 height 424
click at [472, 223] on div "Add Column" at bounding box center [499, 293] width 917 height 424
click at [519, 38] on div "SEARCH: Start" at bounding box center [519, 34] width 45 height 10
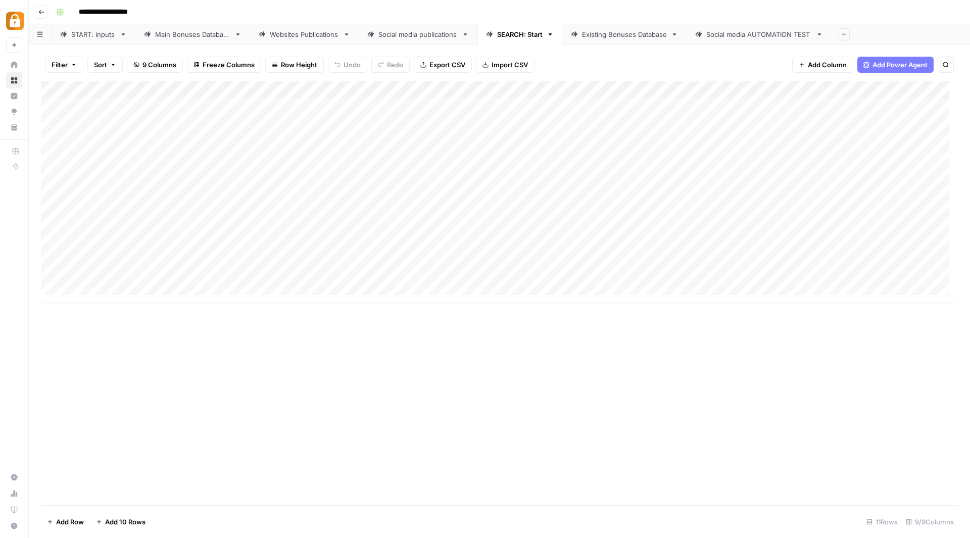
click at [611, 36] on div "Existing Bonuses Database" at bounding box center [624, 34] width 85 height 10
click at [517, 36] on div "SEARCH: Start" at bounding box center [519, 34] width 45 height 10
click at [637, 33] on div "Existing Bonuses Database" at bounding box center [624, 34] width 85 height 10
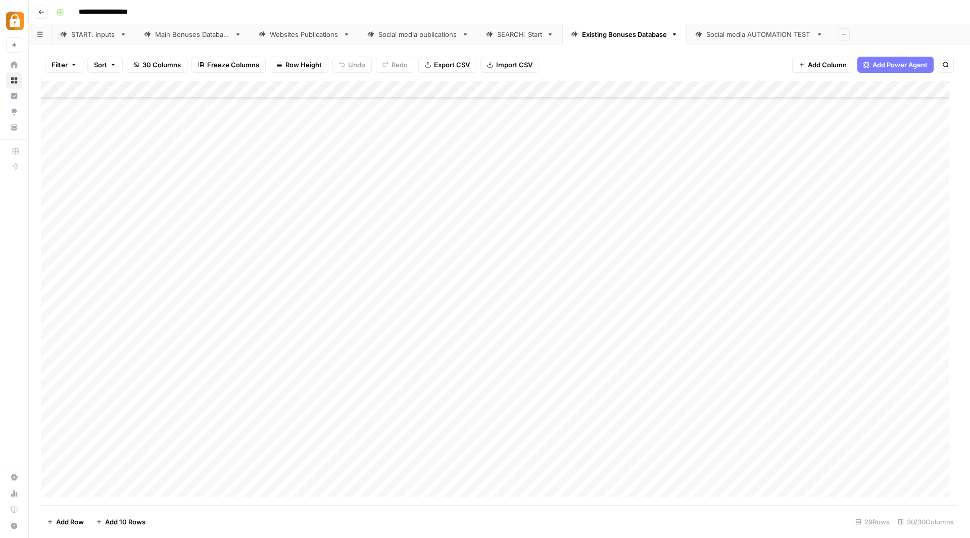
click at [529, 33] on div "SEARCH: Start" at bounding box center [519, 34] width 45 height 10
click at [395, 174] on div "Add Column" at bounding box center [499, 192] width 917 height 222
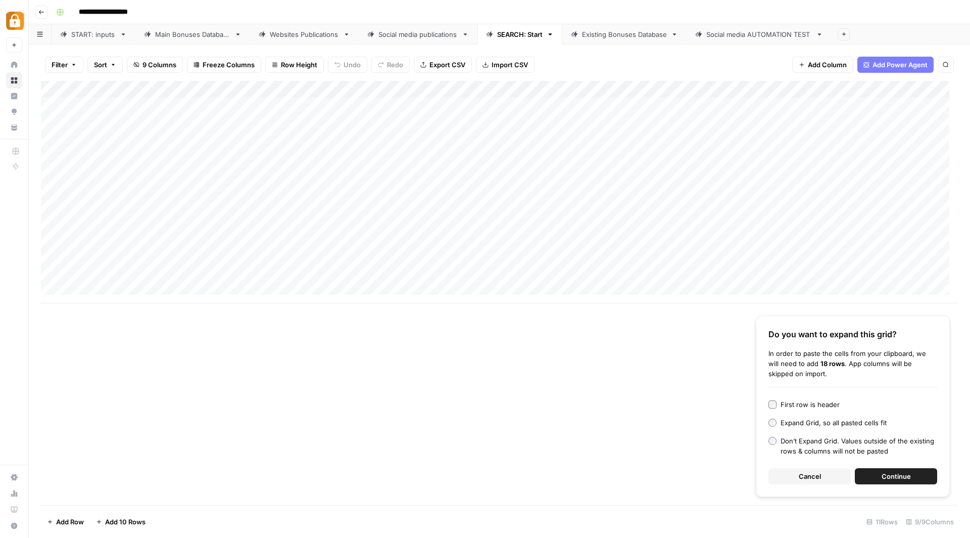
click at [872, 472] on button "Continue" at bounding box center [896, 476] width 82 height 16
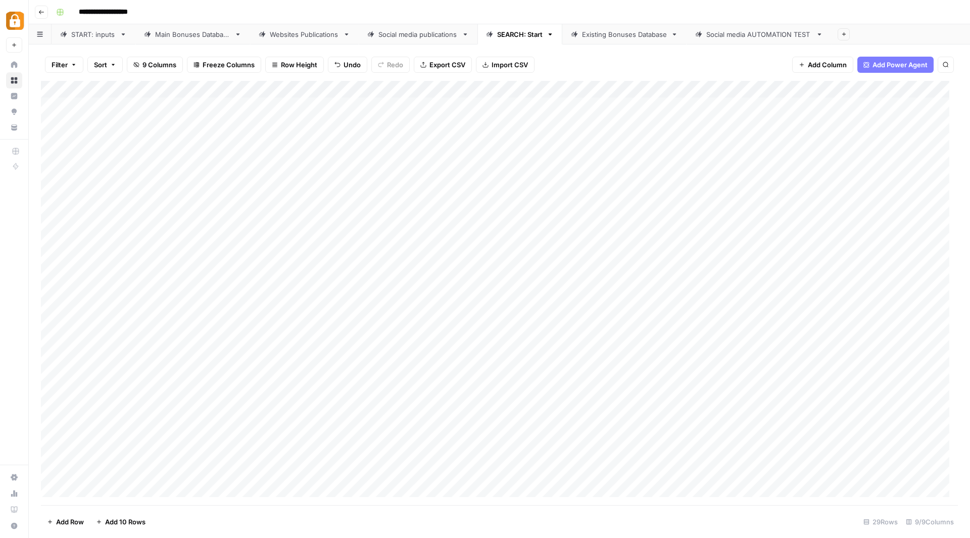
click at [435, 174] on div "Add Column" at bounding box center [499, 293] width 917 height 424
click at [453, 260] on div "Add Column" at bounding box center [499, 293] width 917 height 424
click at [385, 171] on div "Add Column" at bounding box center [499, 293] width 917 height 424
click at [57, 174] on div "Add Column" at bounding box center [499, 293] width 917 height 424
click at [56, 189] on div "Add Column" at bounding box center [499, 293] width 917 height 424
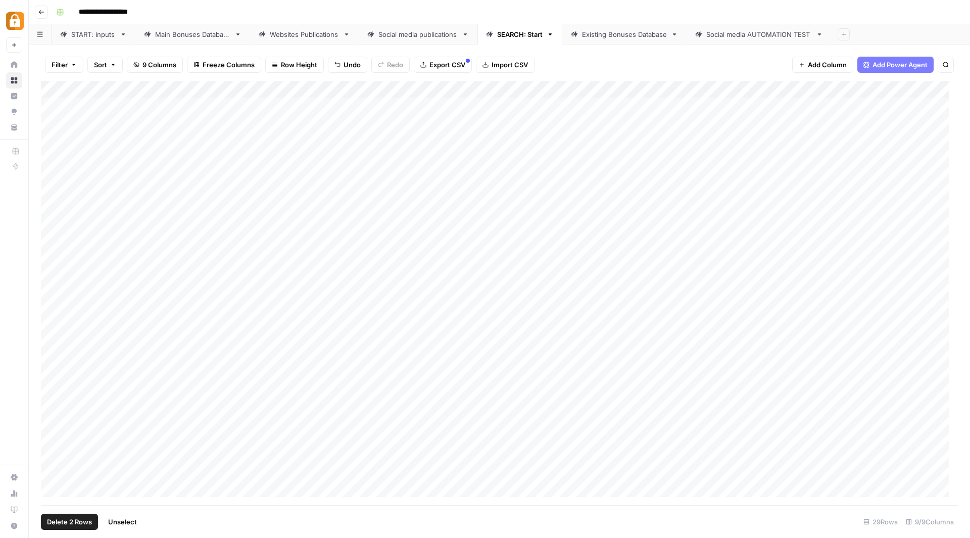
click at [56, 208] on div "Add Column" at bounding box center [499, 293] width 917 height 424
click at [56, 229] on div "Add Column" at bounding box center [499, 293] width 917 height 424
click at [54, 244] on div "Add Column" at bounding box center [499, 293] width 917 height 424
click at [54, 264] on div "Add Column" at bounding box center [499, 293] width 917 height 424
click at [55, 280] on div "Add Column" at bounding box center [499, 293] width 917 height 424
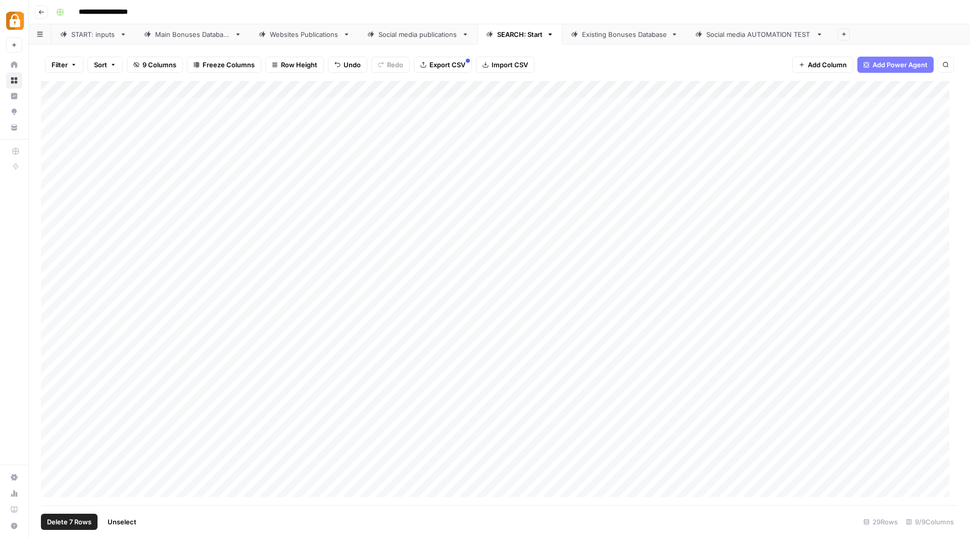
click at [54, 298] on div "Add Column" at bounding box center [499, 293] width 917 height 424
click at [54, 314] on div "Add Column" at bounding box center [499, 293] width 917 height 424
click at [56, 333] on div "Add Column" at bounding box center [499, 293] width 917 height 424
click at [55, 345] on div "Add Column" at bounding box center [499, 293] width 917 height 424
click at [55, 370] on div "Add Column" at bounding box center [499, 293] width 917 height 424
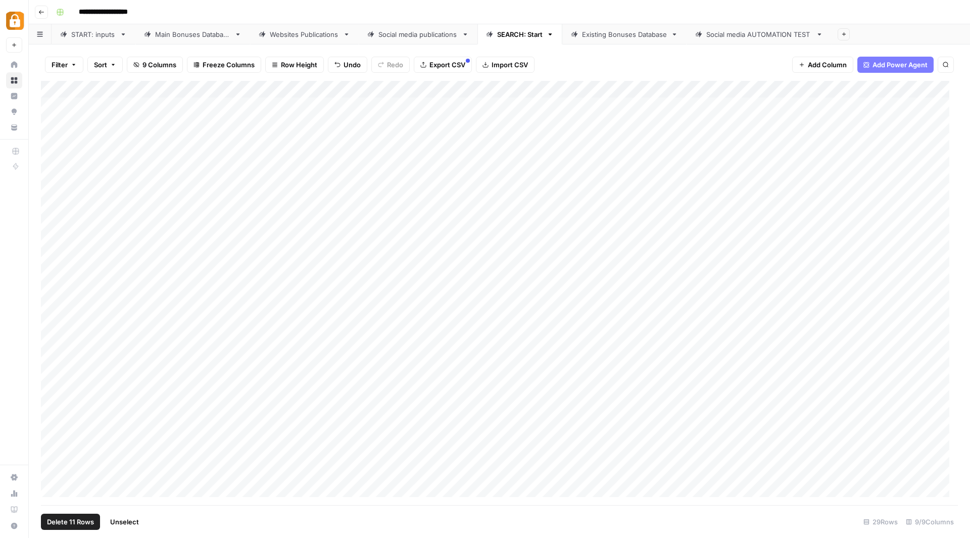
click at [54, 364] on div "Add Column" at bounding box center [499, 293] width 917 height 424
click at [55, 380] on div "Add Column" at bounding box center [499, 293] width 917 height 424
click at [55, 396] on div "Add Column" at bounding box center [499, 293] width 917 height 424
click at [57, 314] on div "Add Column" at bounding box center [499, 293] width 917 height 424
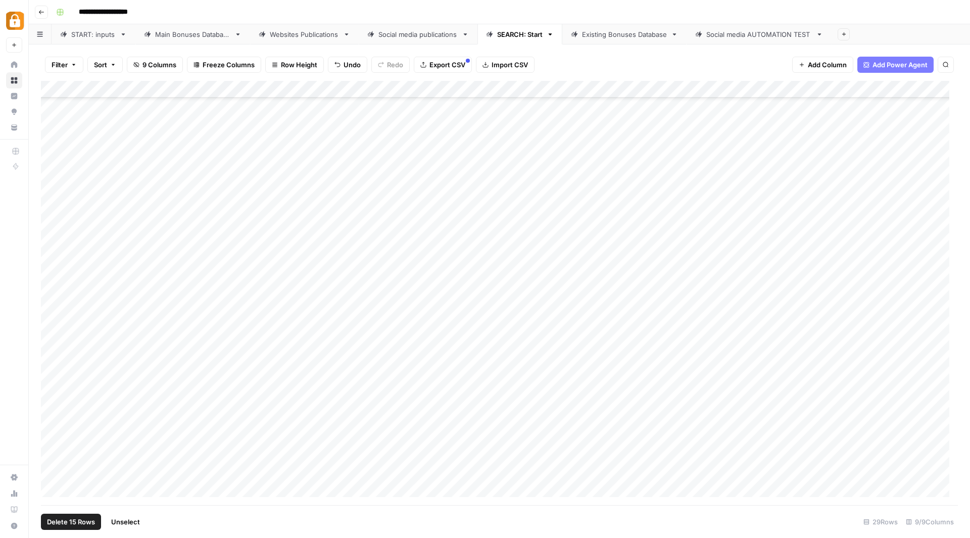
click at [53, 327] on div "Add Column" at bounding box center [499, 293] width 917 height 424
click at [55, 345] on div "Add Column" at bounding box center [499, 293] width 917 height 424
click at [53, 365] on div "Add Column" at bounding box center [499, 293] width 917 height 424
click at [53, 385] on div "Add Column" at bounding box center [499, 293] width 917 height 424
click at [55, 376] on div "Add Column" at bounding box center [499, 293] width 917 height 424
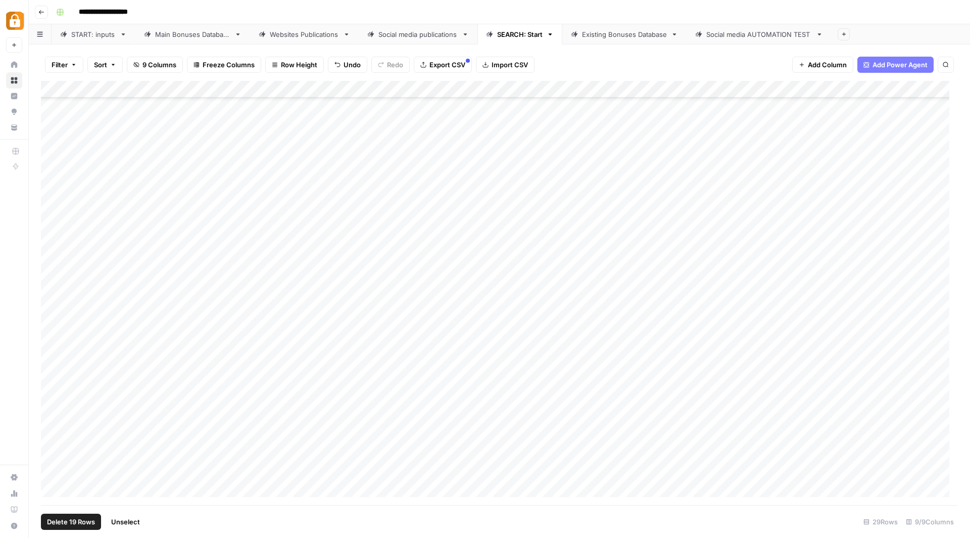
click at [55, 391] on div "Add Column" at bounding box center [499, 293] width 917 height 424
click at [55, 410] on div "Add Column" at bounding box center [499, 293] width 917 height 424
click at [56, 432] on div "Add Column" at bounding box center [499, 293] width 917 height 424
click at [58, 399] on div "Add Column" at bounding box center [499, 293] width 917 height 424
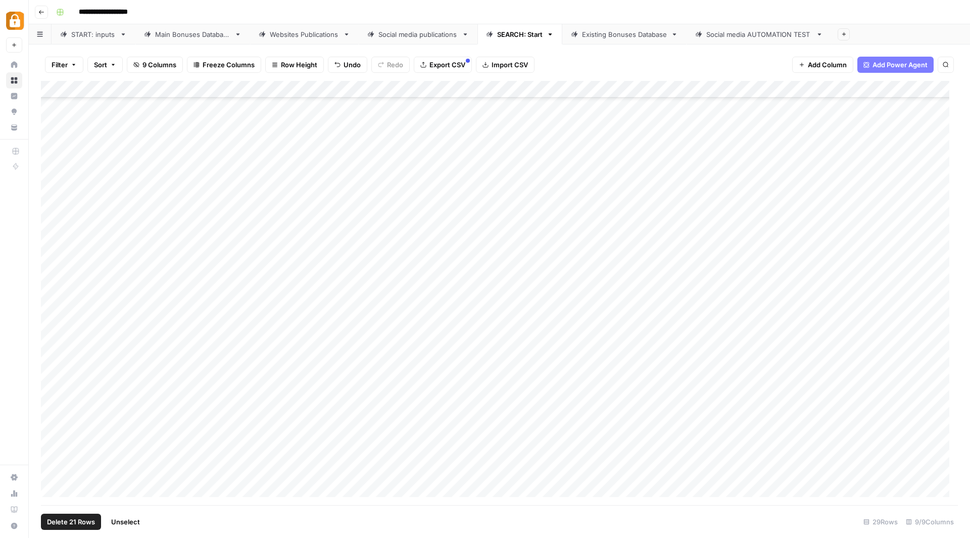
click at [50, 389] on div "Add Column" at bounding box center [499, 293] width 917 height 424
click at [54, 435] on div "Add Column" at bounding box center [499, 293] width 917 height 424
click at [55, 455] on div "Add Column" at bounding box center [499, 293] width 917 height 424
click at [53, 472] on div "Add Column" at bounding box center [499, 293] width 917 height 424
click at [78, 518] on span "Delete 25 Rows" at bounding box center [71, 521] width 49 height 10
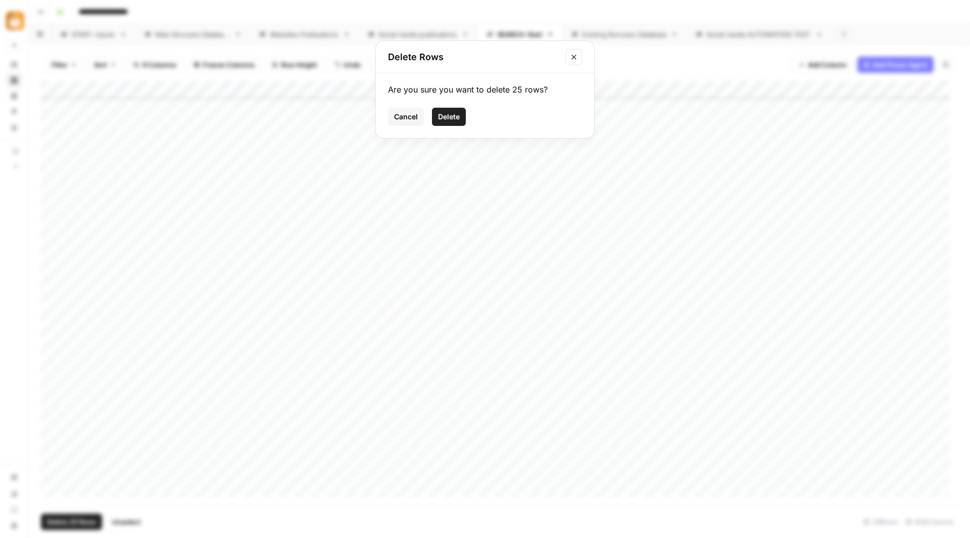
click at [445, 114] on span "Delete" at bounding box center [449, 117] width 22 height 10
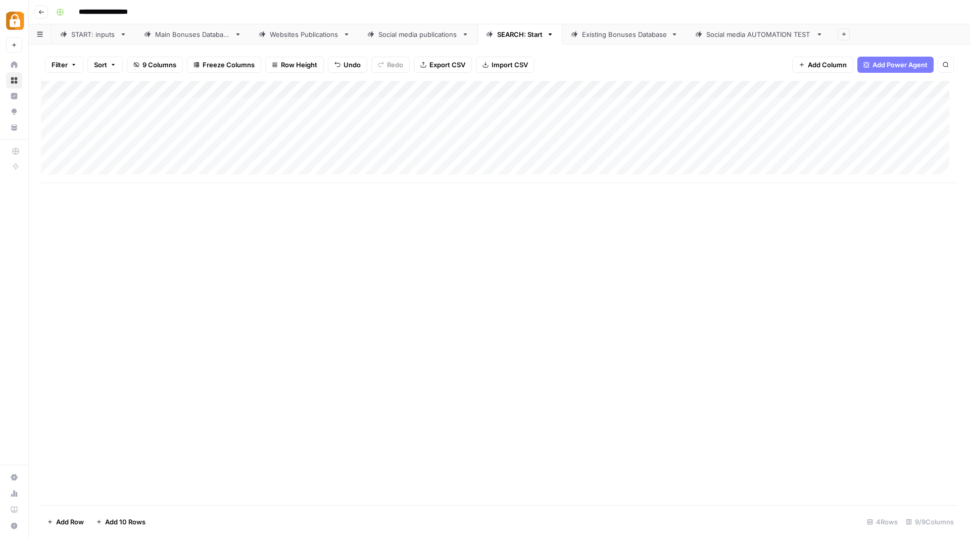
click at [134, 520] on span "Add 10 Rows" at bounding box center [125, 521] width 40 height 10
click at [415, 167] on div "Add Column" at bounding box center [499, 218] width 917 height 274
click at [277, 167] on div "Add Column" at bounding box center [499, 218] width 917 height 274
click at [207, 157] on div "Add Column" at bounding box center [499, 218] width 917 height 274
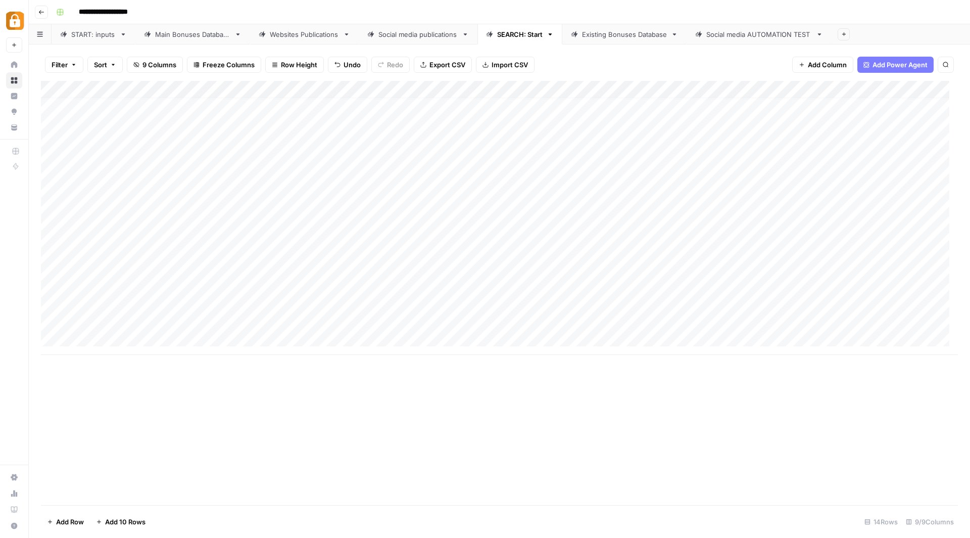
drag, startPoint x: 217, startPoint y: 155, endPoint x: 211, endPoint y: 229, distance: 75.0
click at [211, 229] on div "Add Column" at bounding box center [499, 218] width 917 height 274
click at [735, 91] on div "Add Column" at bounding box center [499, 218] width 917 height 274
click at [869, 88] on div "Add Column" at bounding box center [499, 218] width 917 height 274
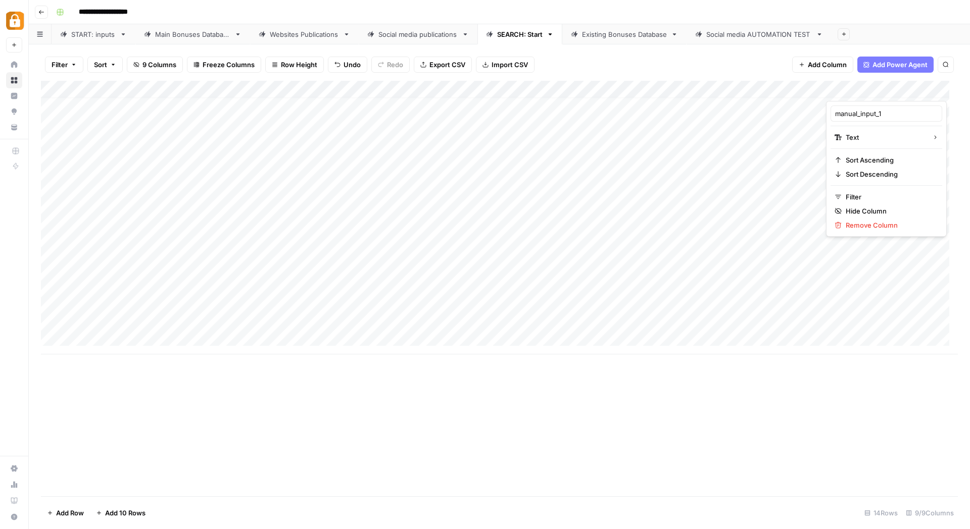
click at [808, 109] on div "Add Column" at bounding box center [499, 218] width 917 height 274
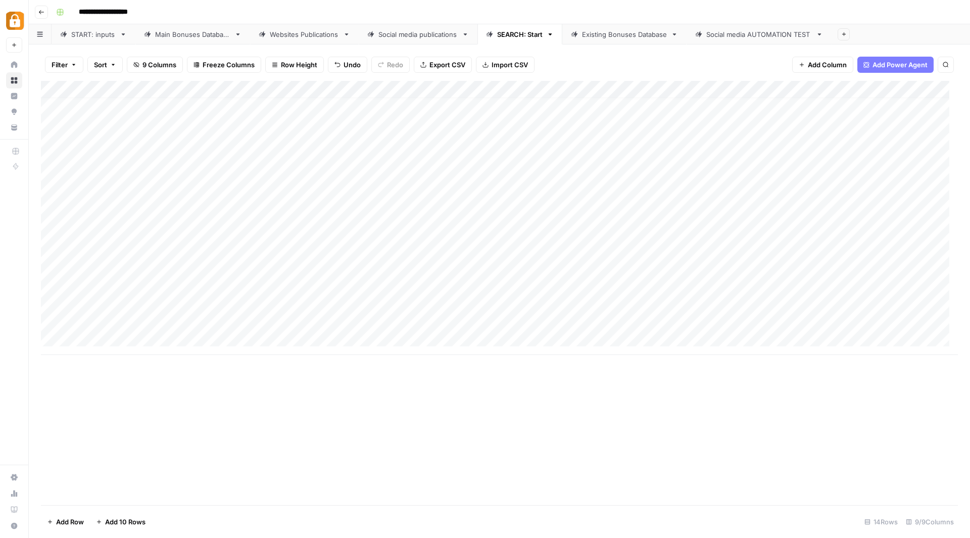
click at [840, 164] on div "Add Column" at bounding box center [499, 218] width 917 height 274
click at [558, 164] on div "Add Column" at bounding box center [499, 218] width 917 height 274
click at [557, 182] on div "Add Column" at bounding box center [499, 218] width 917 height 274
click at [556, 200] on div "Add Column" at bounding box center [499, 218] width 917 height 274
click at [555, 214] on div "Add Column" at bounding box center [499, 218] width 917 height 274
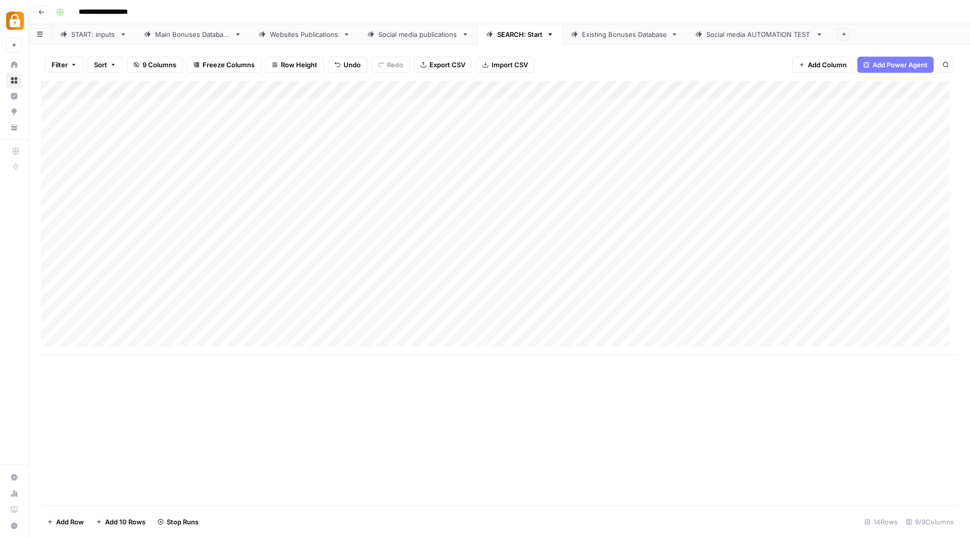
click at [557, 233] on div "Add Column" at bounding box center [499, 218] width 917 height 274
click at [444, 164] on div "Add Column" at bounding box center [499, 218] width 917 height 274
click at [619, 166] on div "Add Column" at bounding box center [499, 218] width 917 height 274
click at [617, 179] on div "Add Column" at bounding box center [499, 218] width 917 height 274
click at [617, 197] on div "Add Column" at bounding box center [499, 218] width 917 height 274
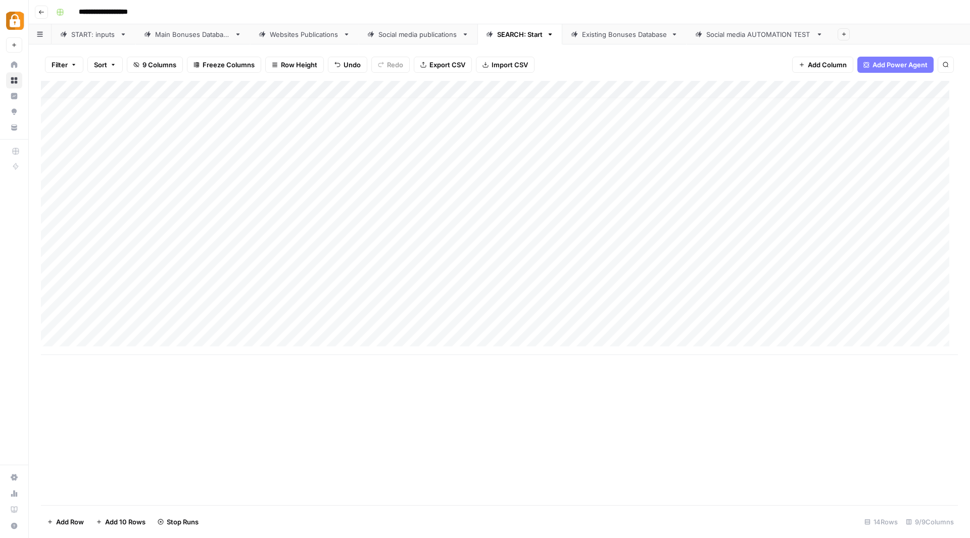
click at [618, 214] on div "Add Column" at bounding box center [499, 218] width 917 height 274
click at [619, 232] on div "Add Column" at bounding box center [499, 218] width 917 height 274
click at [405, 165] on div "Add Column" at bounding box center [499, 218] width 917 height 274
click at [574, 167] on div "Add Column" at bounding box center [499, 218] width 917 height 274
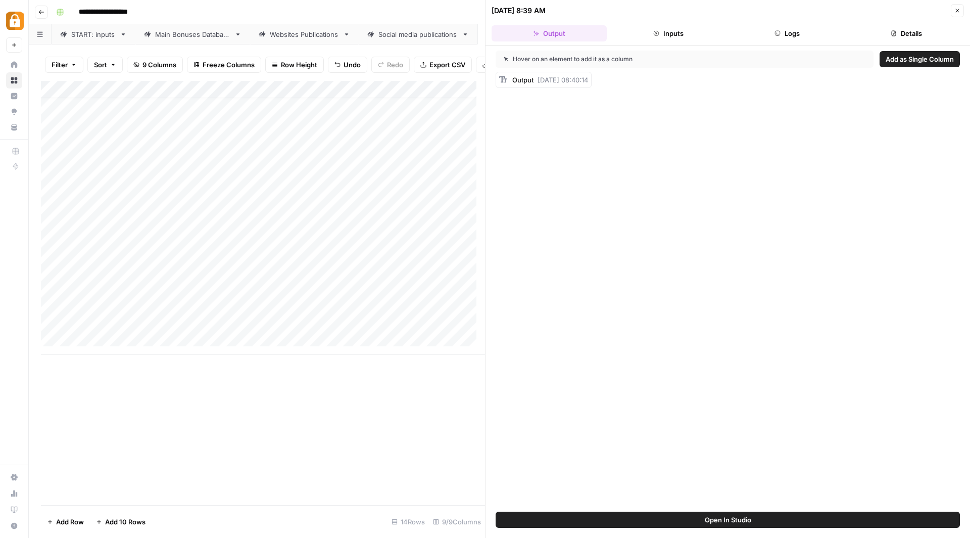
click at [791, 32] on button "Logs" at bounding box center [787, 33] width 115 height 16
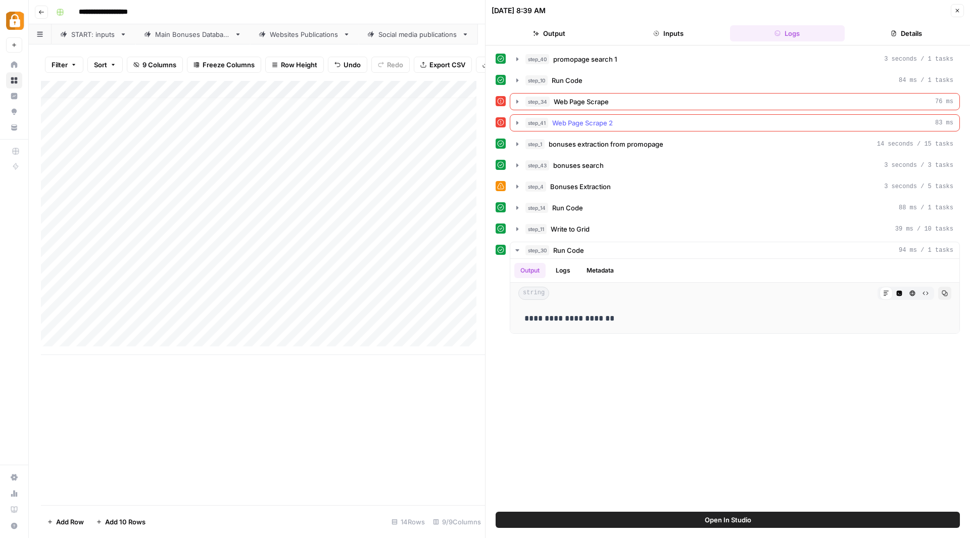
click at [516, 121] on icon "button" at bounding box center [517, 123] width 2 height 4
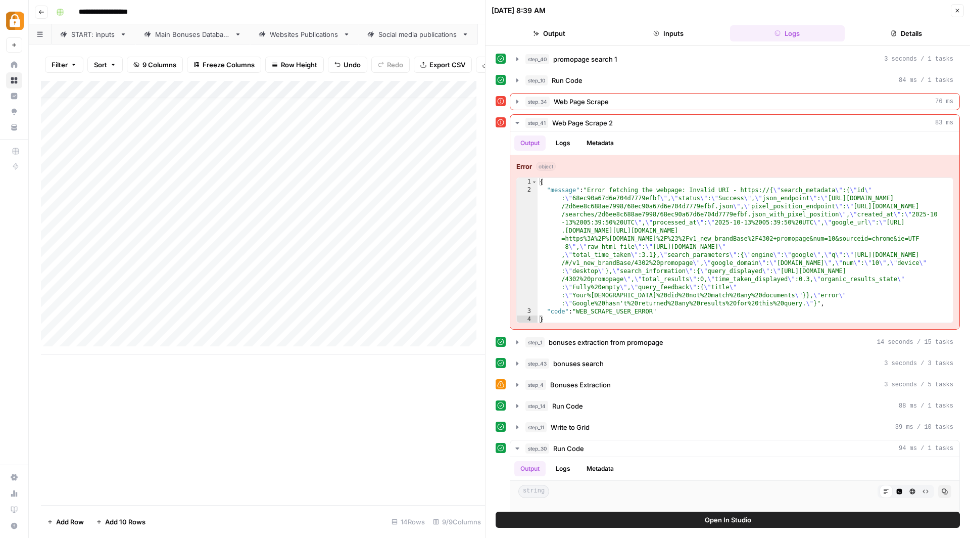
click at [958, 11] on icon "button" at bounding box center [958, 11] width 4 height 4
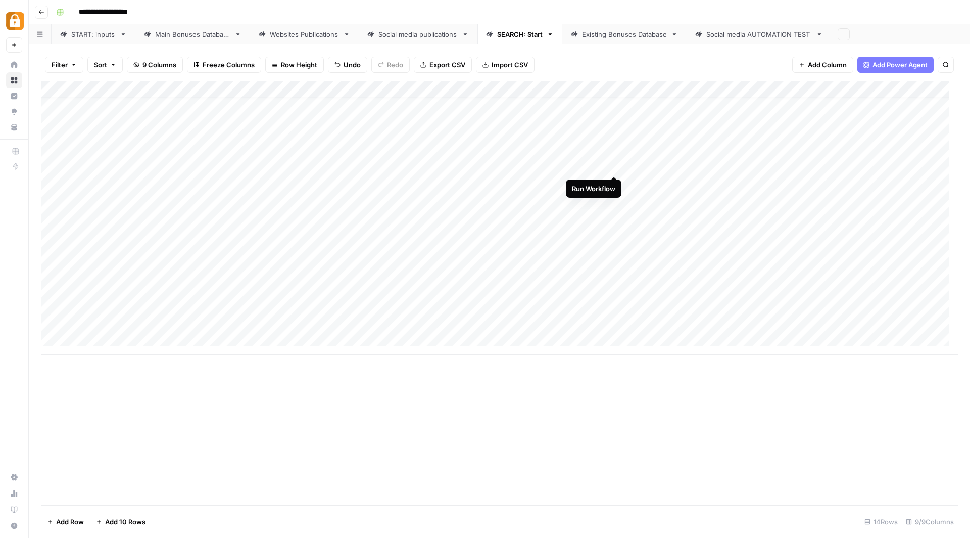
click at [615, 164] on div "Add Column" at bounding box center [499, 218] width 917 height 274
click at [615, 183] on div "Add Column" at bounding box center [499, 218] width 917 height 274
click at [615, 197] on div "Add Column" at bounding box center [499, 218] width 917 height 274
click at [616, 216] on div "Add Column" at bounding box center [499, 218] width 917 height 274
click at [615, 235] on div "Add Column" at bounding box center [499, 218] width 917 height 274
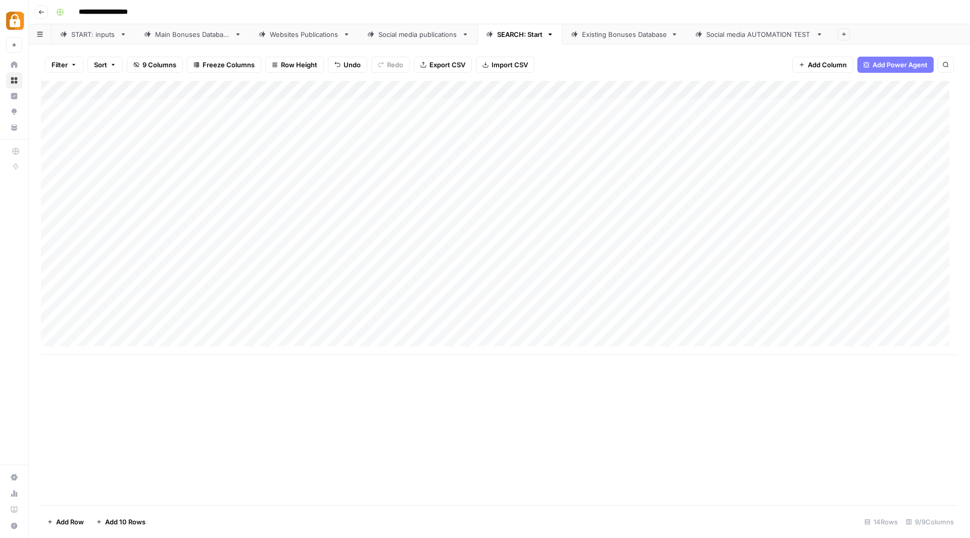
click at [285, 165] on div "Add Column" at bounding box center [499, 218] width 917 height 274
click at [620, 38] on div "Existing Bonuses Database" at bounding box center [624, 34] width 85 height 10
click at [523, 33] on div "SEARCH: Start" at bounding box center [519, 34] width 45 height 10
click at [540, 170] on div "Add Column" at bounding box center [499, 218] width 917 height 274
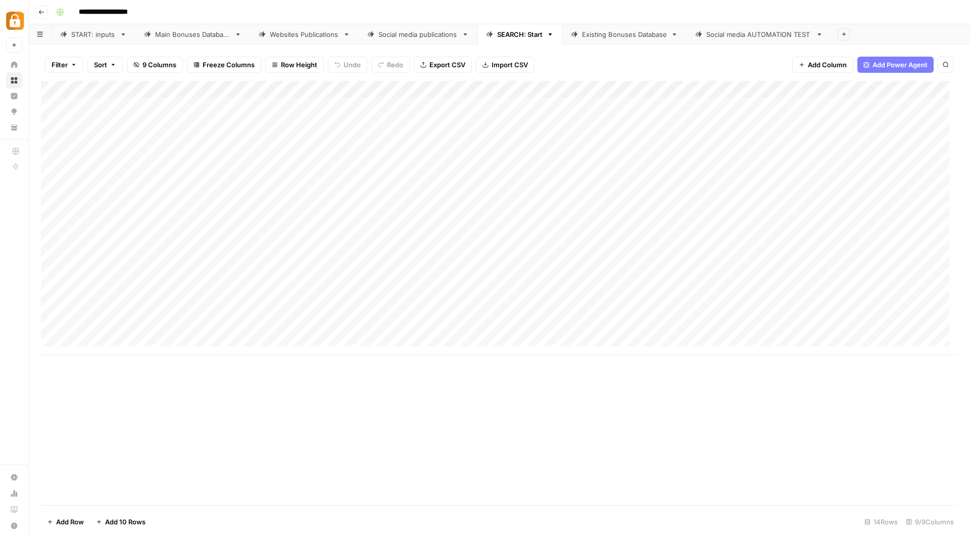
click at [540, 170] on div "Add Column" at bounding box center [499, 218] width 917 height 274
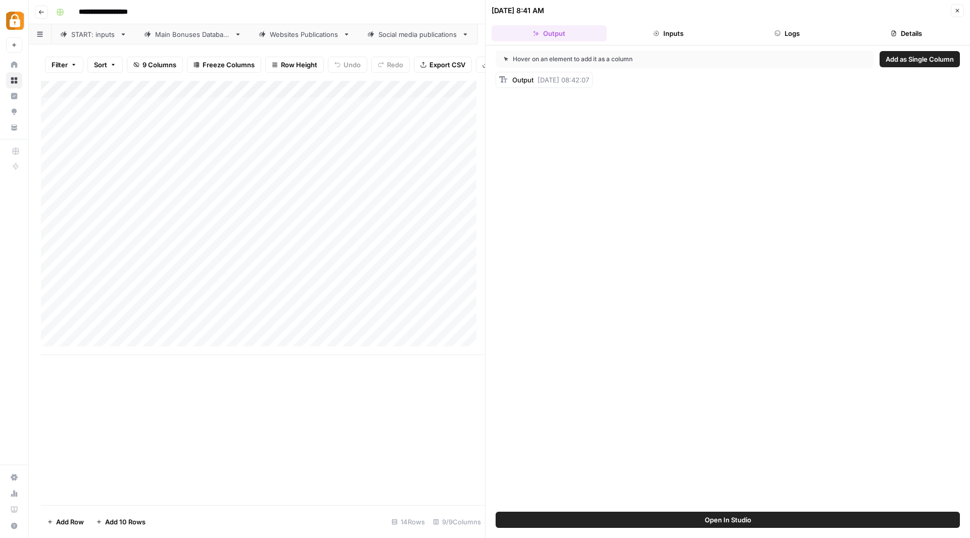
click at [796, 31] on button "Logs" at bounding box center [787, 33] width 115 height 16
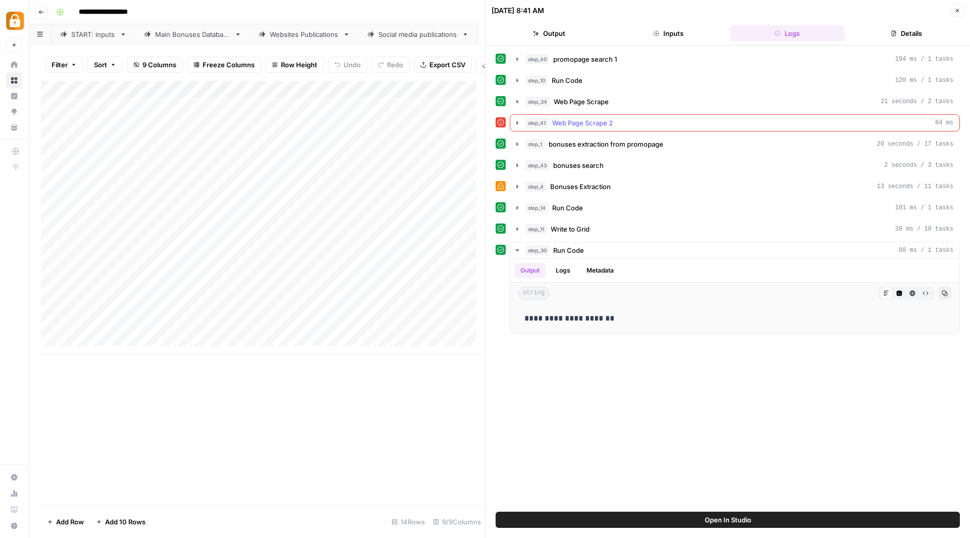
click at [518, 122] on icon "button" at bounding box center [517, 123] width 8 height 8
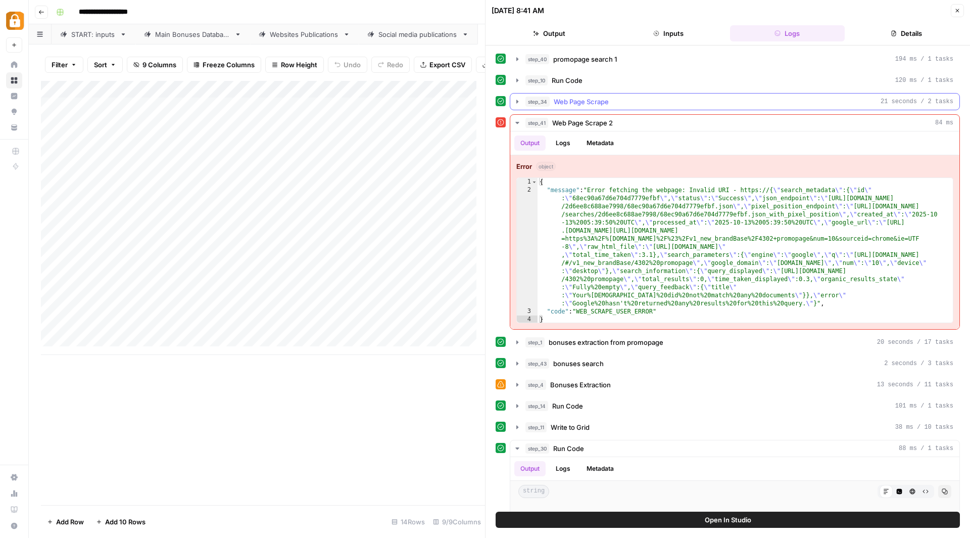
click at [518, 100] on icon "button" at bounding box center [517, 101] width 8 height 8
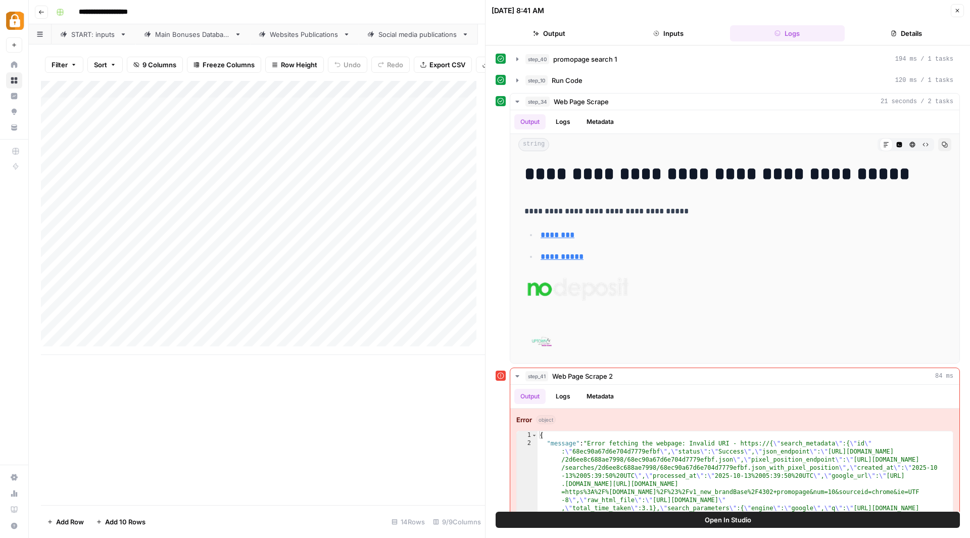
click at [464, 10] on div "**********" at bounding box center [506, 12] width 908 height 16
click at [517, 101] on icon "button" at bounding box center [517, 102] width 4 height 2
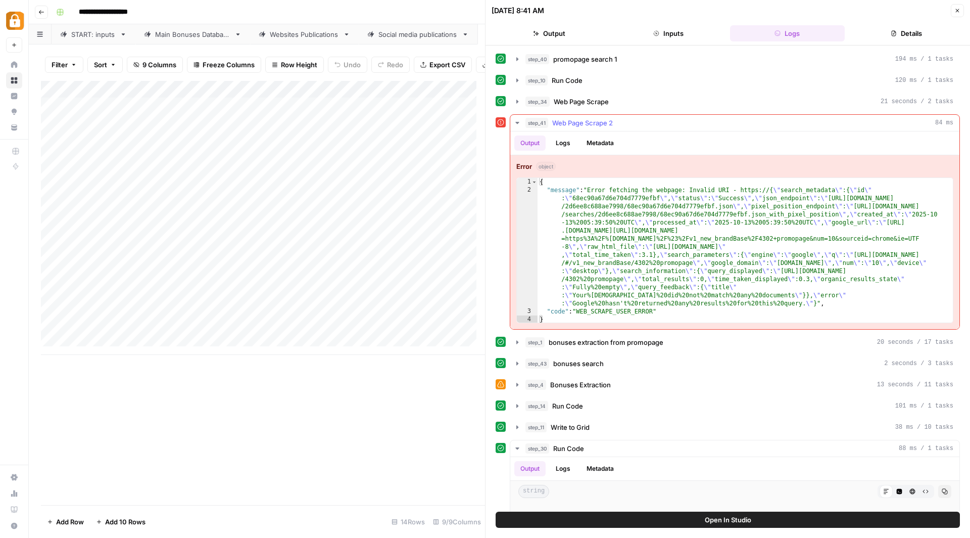
click at [519, 119] on icon "button" at bounding box center [517, 123] width 8 height 8
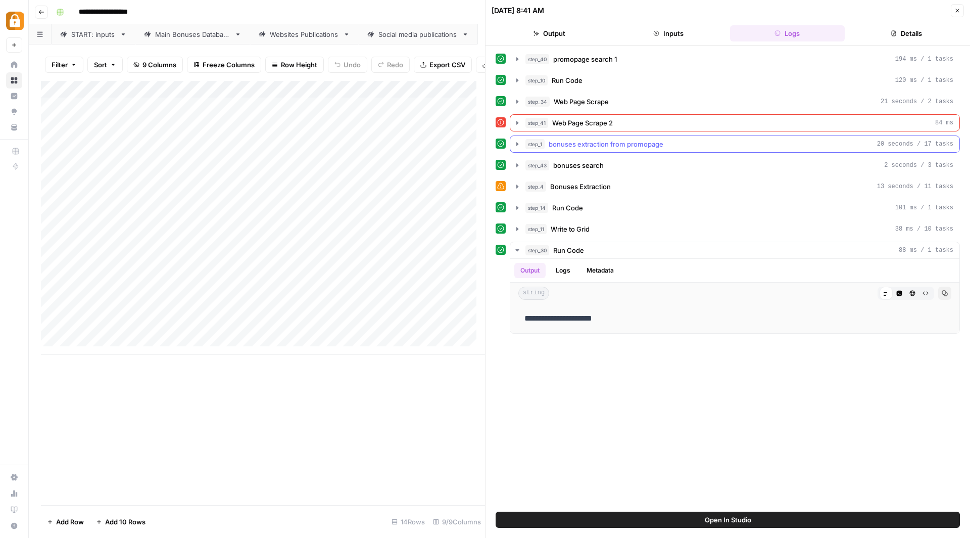
click at [518, 143] on icon "button" at bounding box center [517, 144] width 8 height 8
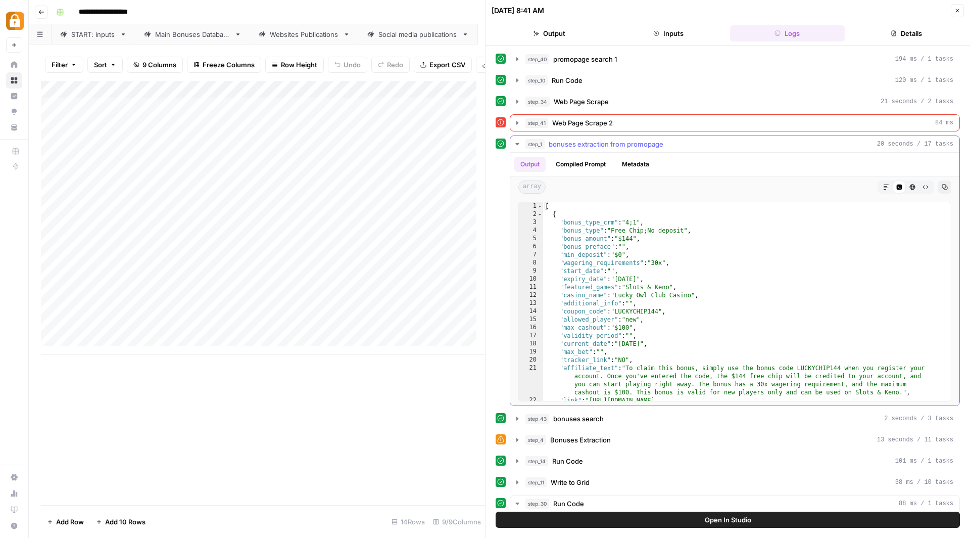
click at [519, 141] on icon "button" at bounding box center [517, 144] width 8 height 8
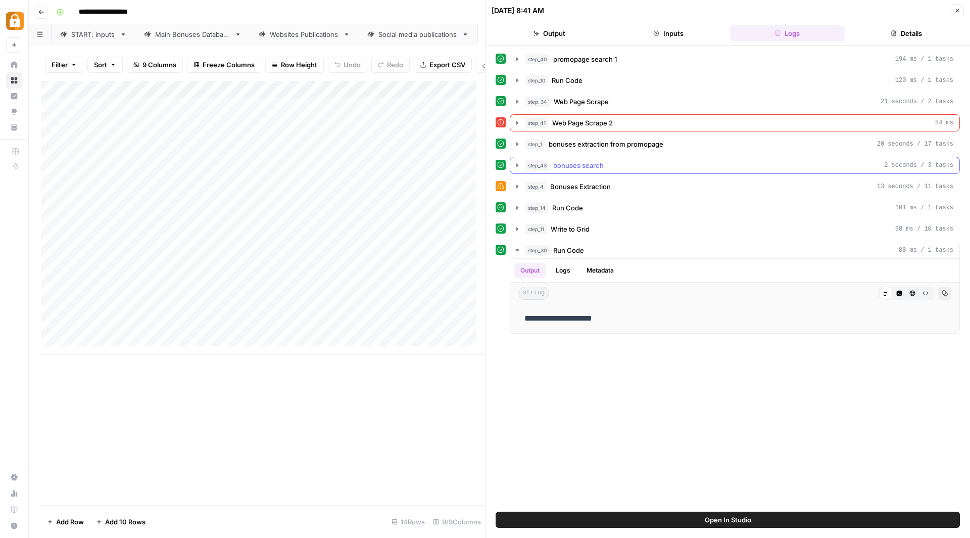
click at [518, 163] on icon "button" at bounding box center [517, 165] width 8 height 8
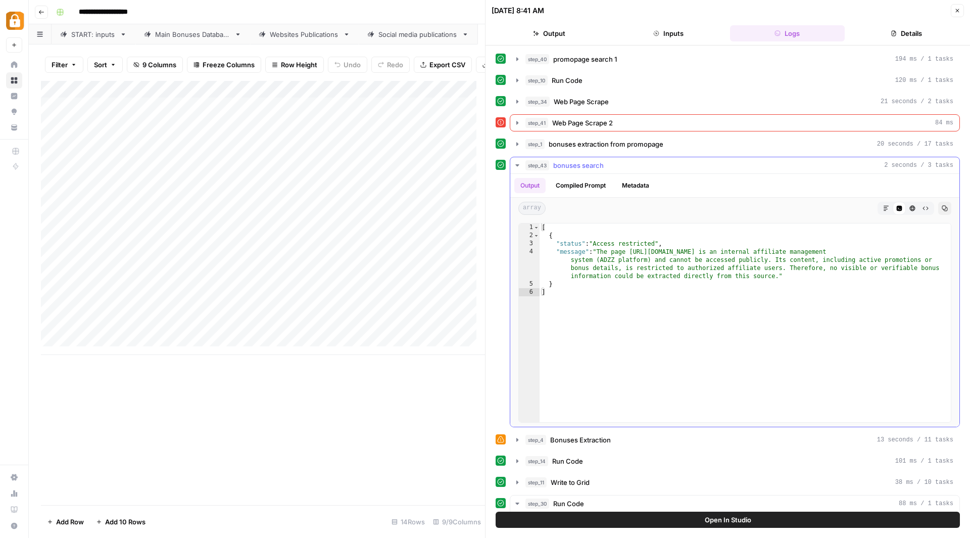
click at [518, 163] on icon "button" at bounding box center [517, 165] width 8 height 8
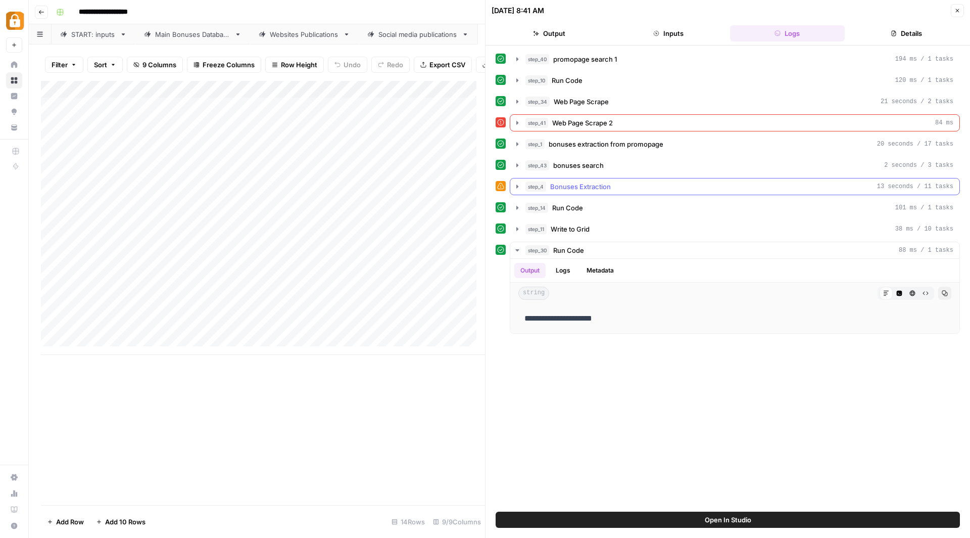
click at [517, 184] on icon "button" at bounding box center [517, 186] width 2 height 4
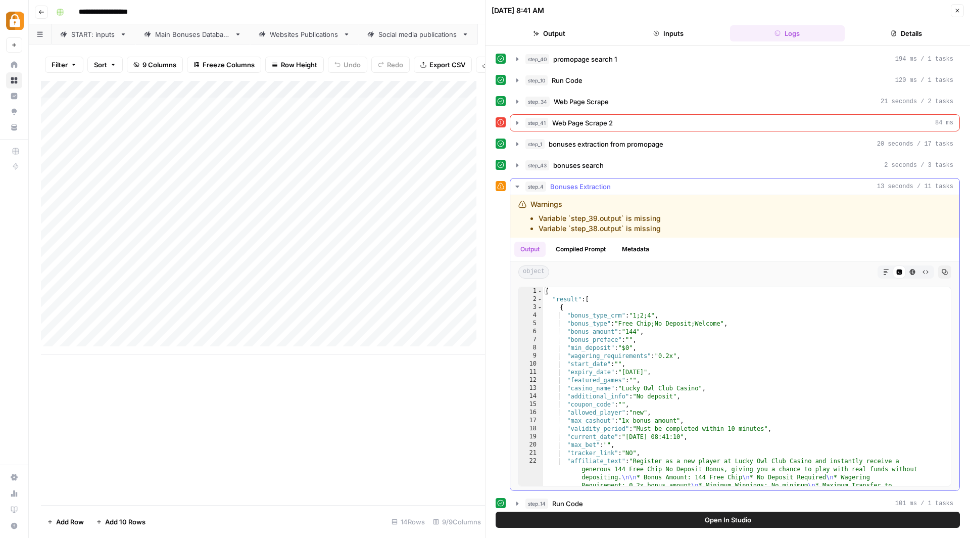
click at [516, 185] on icon "button" at bounding box center [517, 186] width 4 height 2
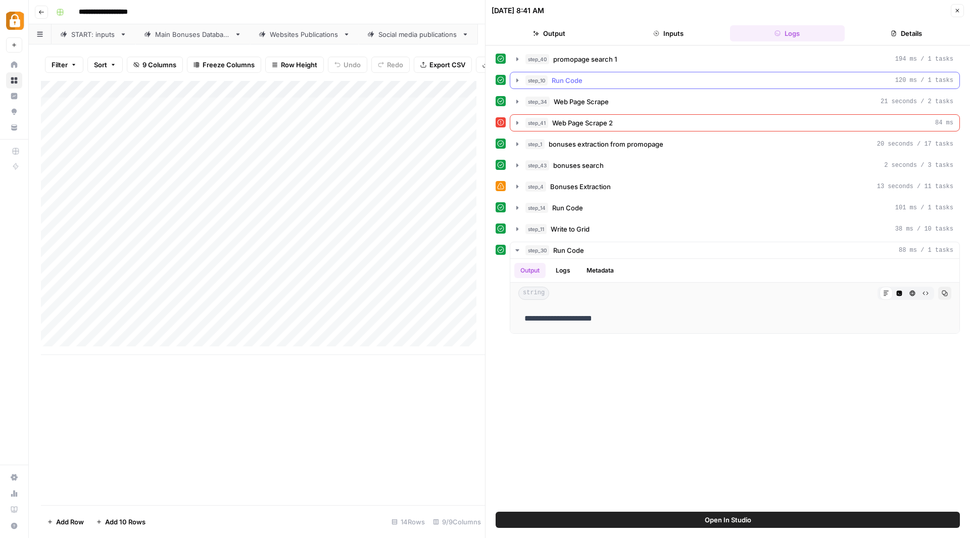
click at [517, 83] on icon "button" at bounding box center [517, 80] width 8 height 8
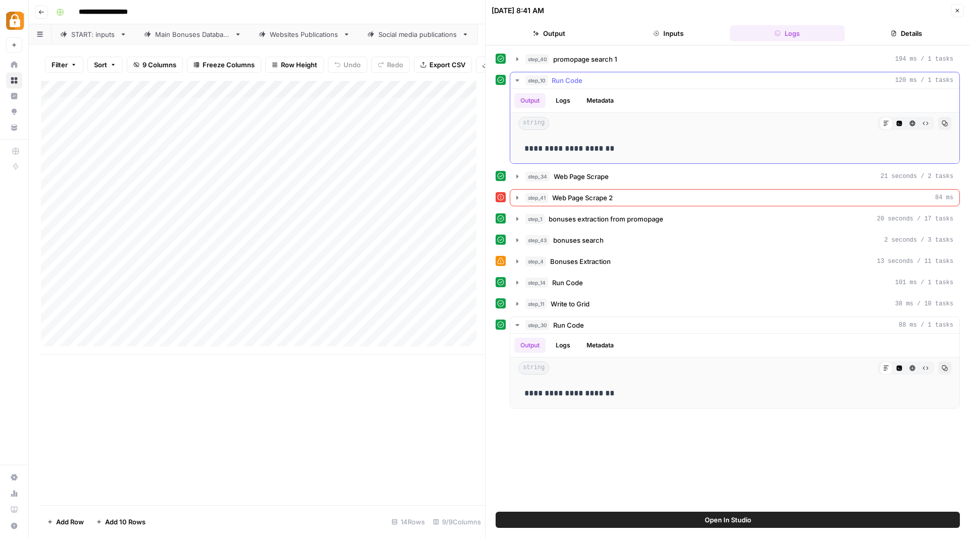
click at [517, 83] on icon "button" at bounding box center [517, 80] width 8 height 8
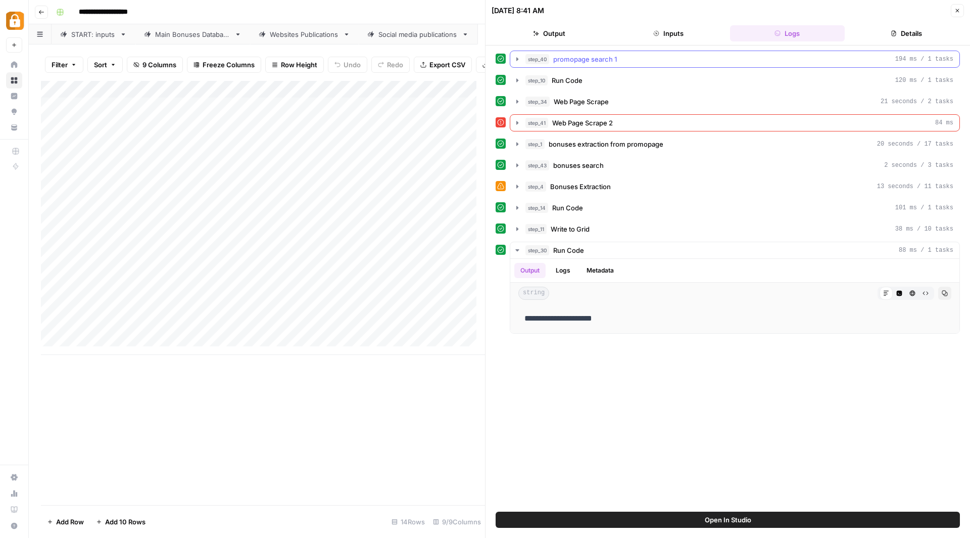
click at [516, 60] on icon "button" at bounding box center [517, 59] width 2 height 4
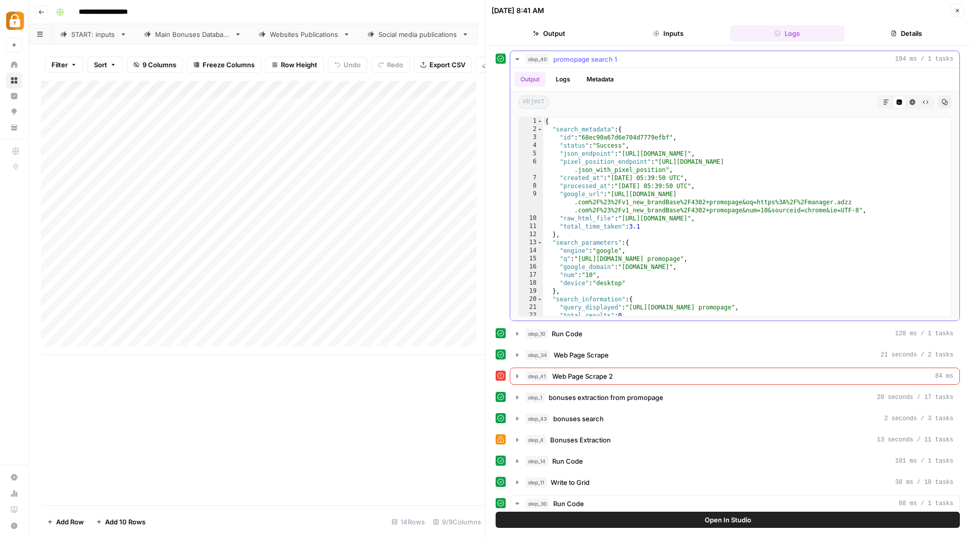
click at [516, 60] on icon "button" at bounding box center [517, 59] width 8 height 8
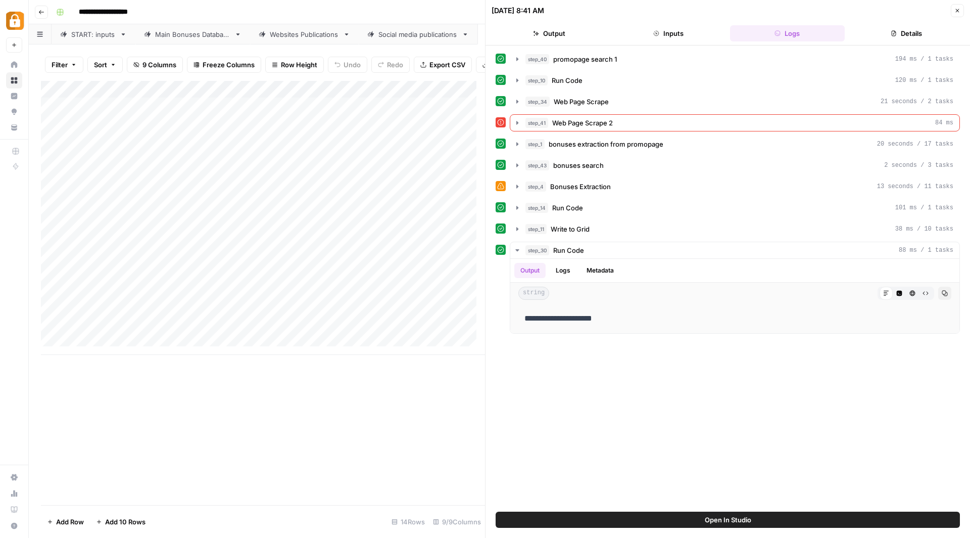
click at [454, 12] on div "**********" at bounding box center [506, 12] width 908 height 16
click at [958, 9] on icon "button" at bounding box center [957, 11] width 6 height 6
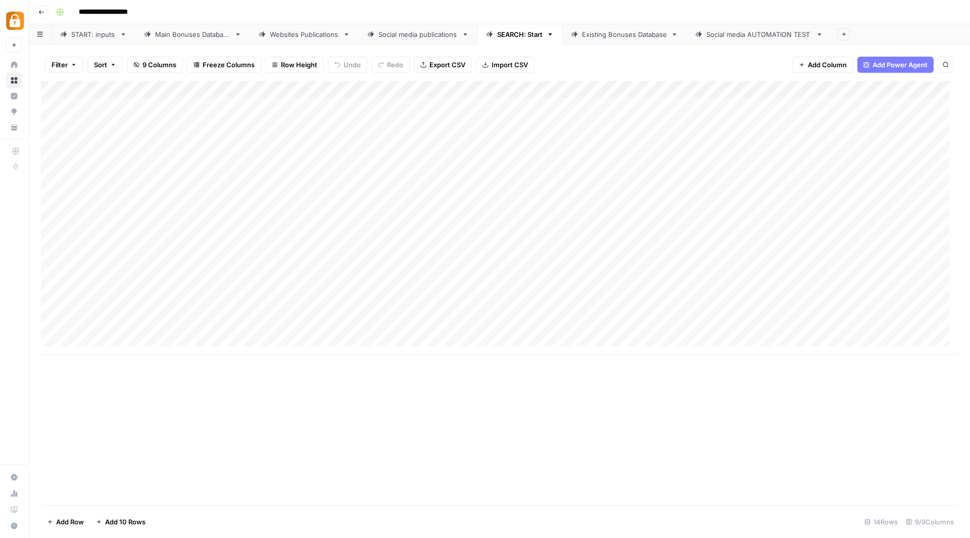
click at [638, 39] on link "Existing Bonuses Database" at bounding box center [624, 34] width 124 height 20
click at [437, 336] on div "Add Column" at bounding box center [499, 293] width 917 height 424
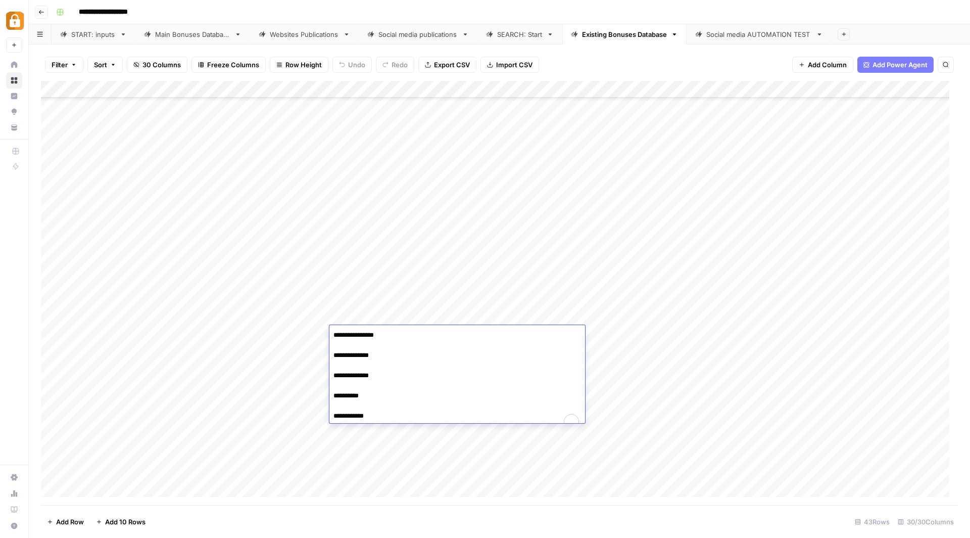
click at [437, 336] on textarea "**********" at bounding box center [457, 375] width 256 height 95
click at [617, 339] on div "Add Column" at bounding box center [499, 293] width 917 height 424
click at [500, 317] on div "Add Column" at bounding box center [499, 293] width 917 height 424
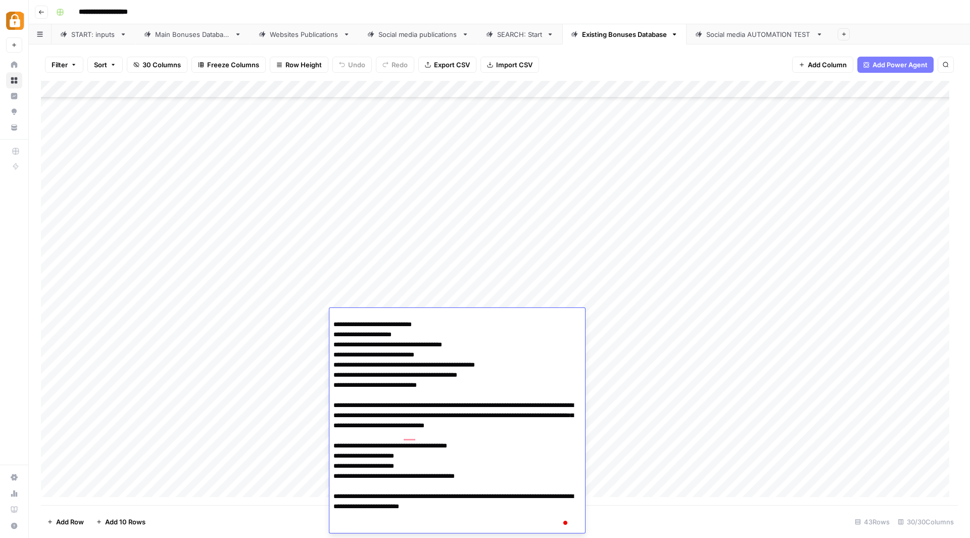
scroll to position [24, 0]
click at [614, 310] on div "Add Column" at bounding box center [499, 293] width 917 height 424
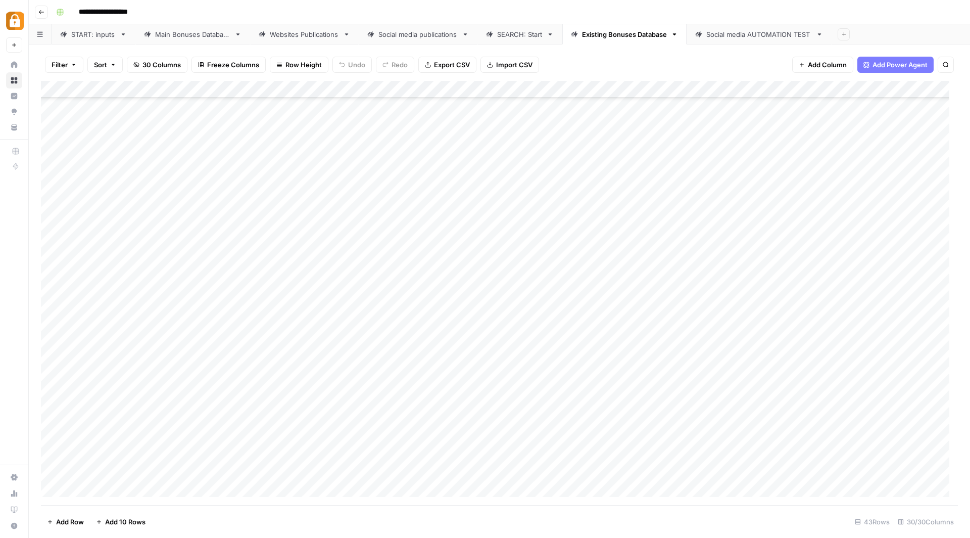
click at [494, 366] on div "Add Column" at bounding box center [499, 293] width 917 height 424
click at [620, 350] on div "Add Column" at bounding box center [499, 293] width 917 height 424
click at [745, 314] on div "Add Column" at bounding box center [499, 293] width 917 height 424
click at [746, 332] on div "Add Column" at bounding box center [499, 293] width 917 height 424
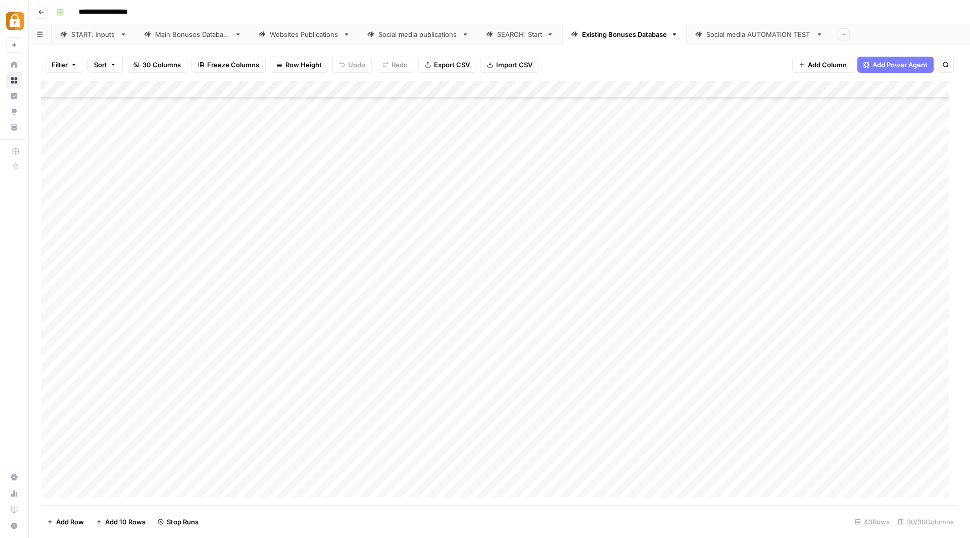
click at [746, 349] on div "Add Column" at bounding box center [499, 293] width 917 height 424
click at [745, 366] on div "Add Column" at bounding box center [499, 293] width 917 height 424
click at [743, 384] on div "Add Column" at bounding box center [499, 293] width 917 height 424
click at [744, 402] on div "Add Column" at bounding box center [499, 293] width 917 height 424
click at [745, 418] on div "Add Column" at bounding box center [499, 293] width 917 height 424
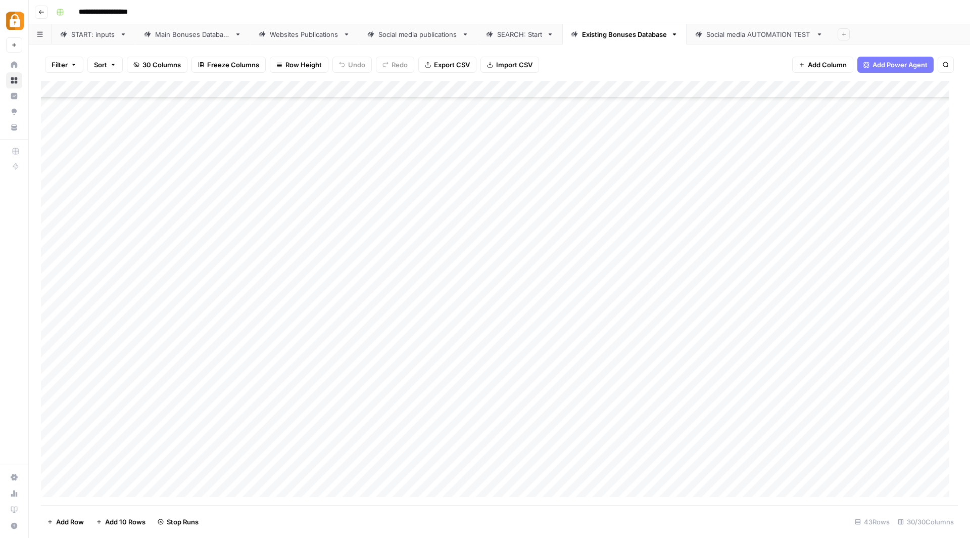
click at [746, 434] on div "Add Column" at bounding box center [499, 293] width 917 height 424
click at [747, 450] on div "Add Column" at bounding box center [499, 293] width 917 height 424
click at [748, 468] on div "Add Column" at bounding box center [499, 293] width 917 height 424
